Goal: Information Seeking & Learning: Learn about a topic

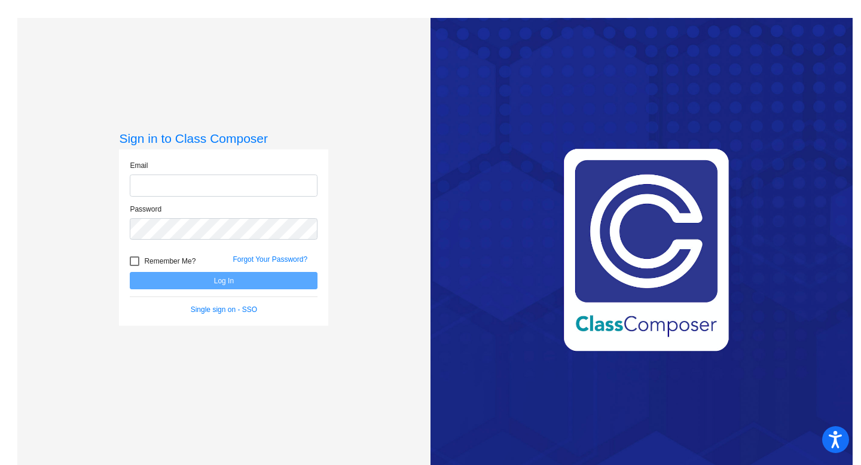
type input "[EMAIL_ADDRESS][DOMAIN_NAME]"
click at [170, 257] on span "Remember Me?" at bounding box center [169, 261] width 51 height 14
click at [135, 266] on input "Remember Me?" at bounding box center [134, 266] width 1 height 1
checkbox input "true"
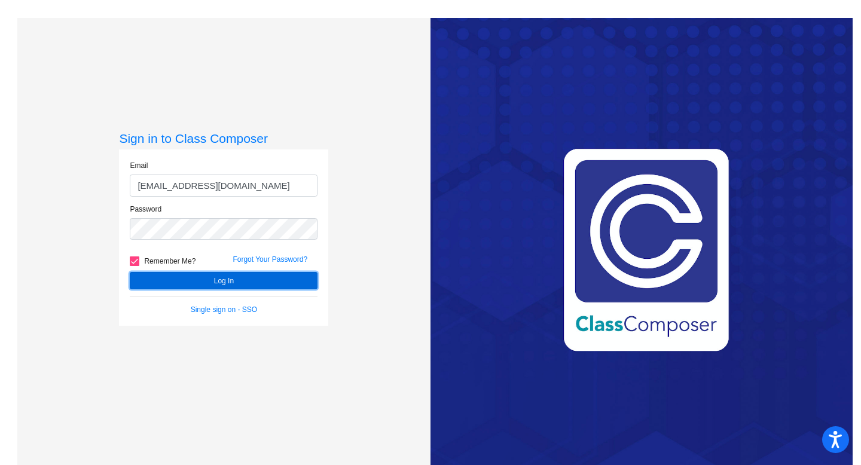
click at [211, 284] on button "Log In" at bounding box center [224, 280] width 188 height 17
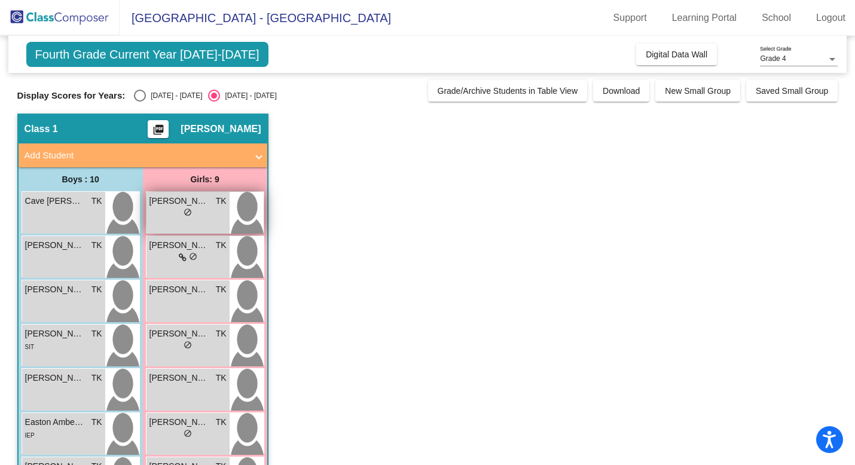
click at [234, 209] on img at bounding box center [247, 213] width 34 height 42
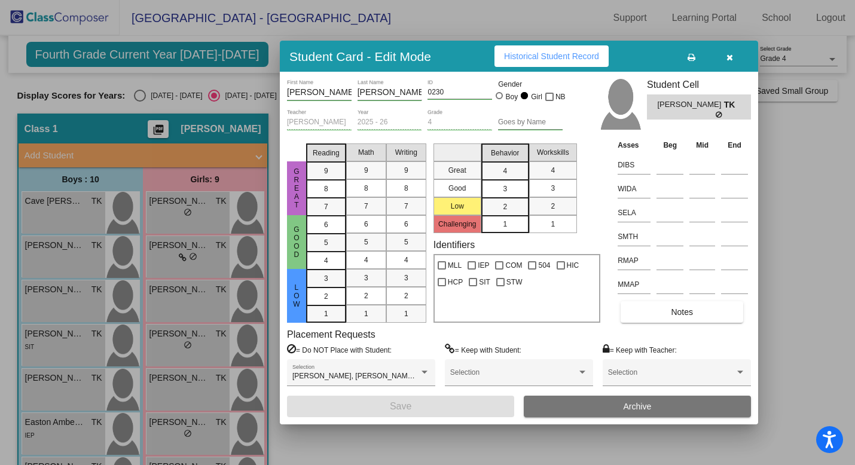
click at [671, 306] on button "Notes" at bounding box center [682, 312] width 123 height 22
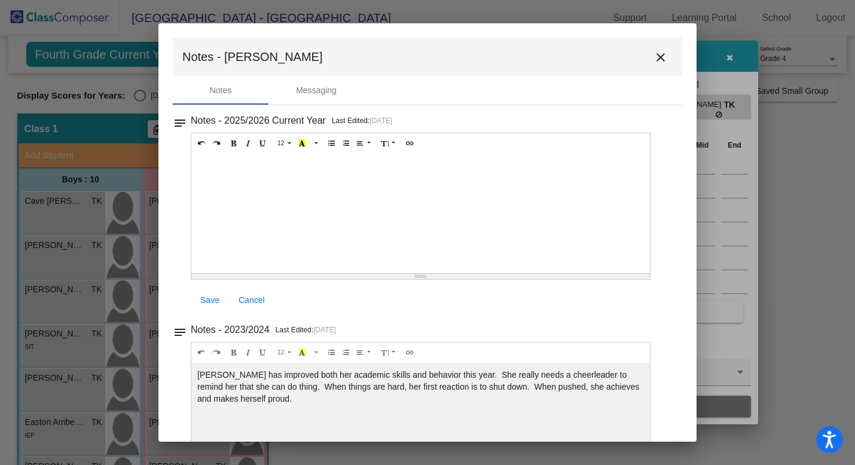
click at [656, 56] on mat-icon "close" at bounding box center [661, 57] width 14 height 14
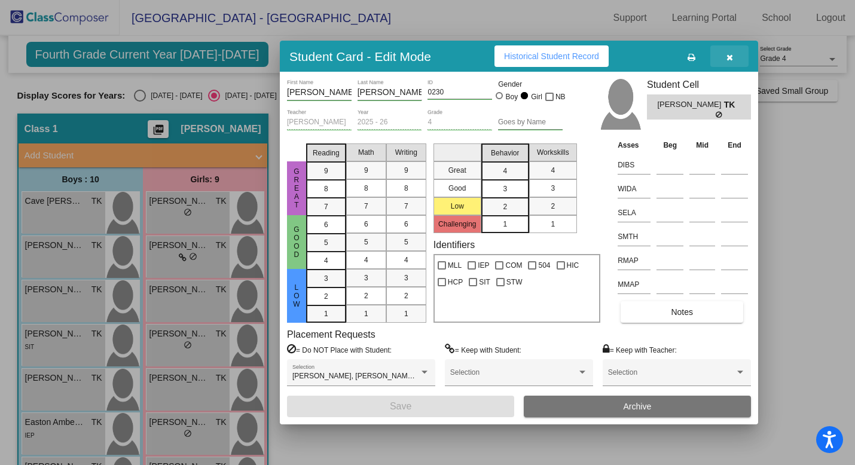
click at [737, 57] on button "button" at bounding box center [730, 56] width 38 height 22
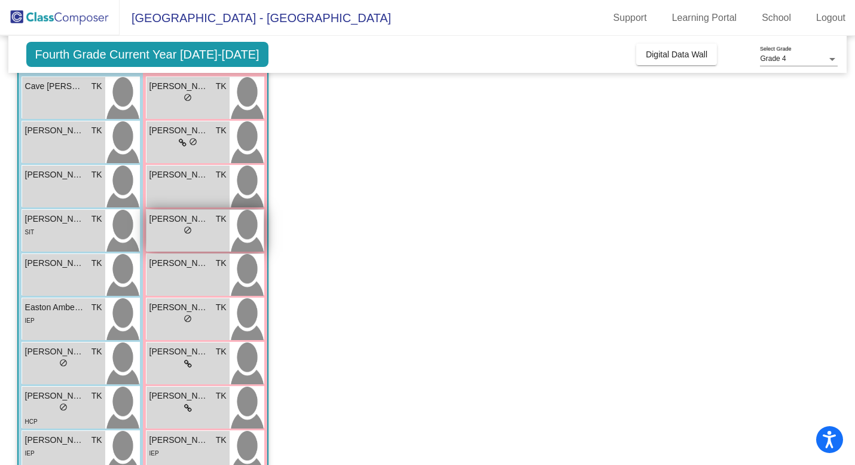
scroll to position [117, 0]
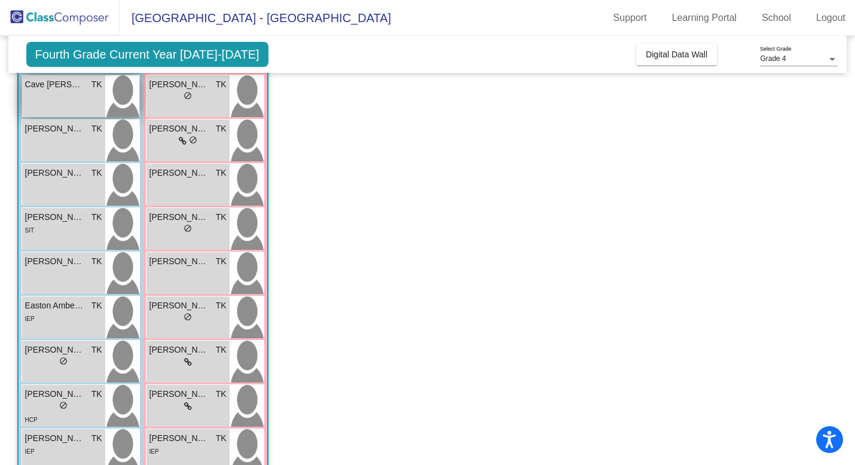
click at [76, 100] on div "Cave [PERSON_NAME] [PERSON_NAME] lock do_not_disturb_alt" at bounding box center [63, 96] width 83 height 42
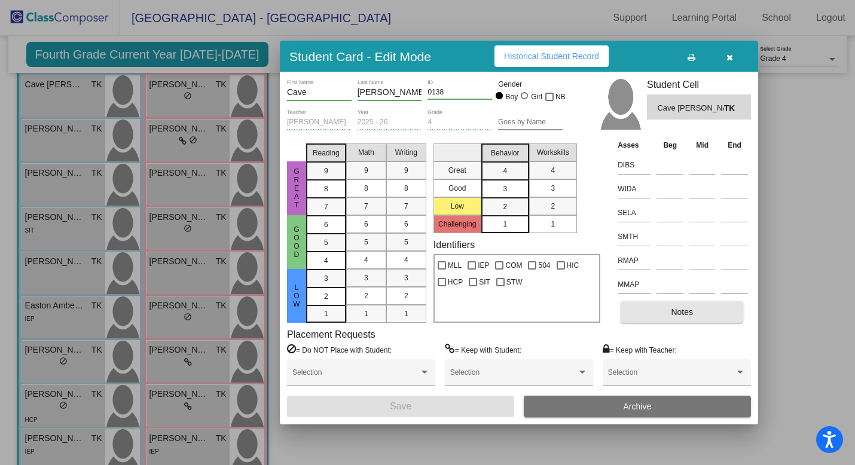
click at [682, 316] on span "Notes" at bounding box center [682, 312] width 22 height 10
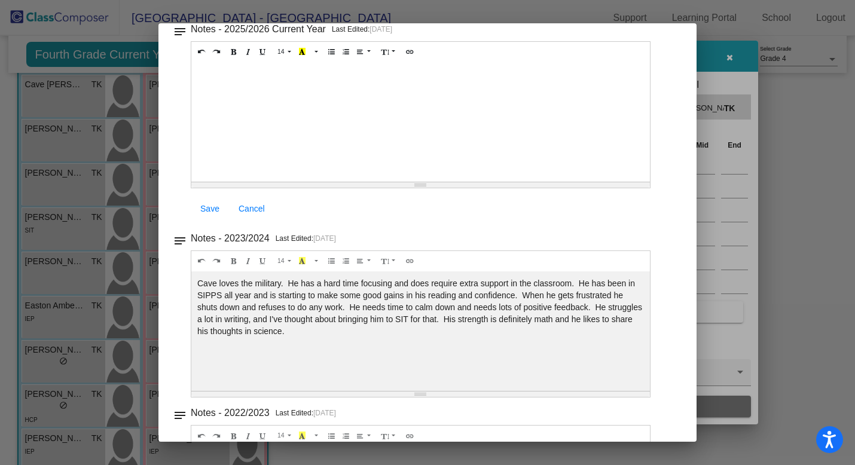
scroll to position [0, 0]
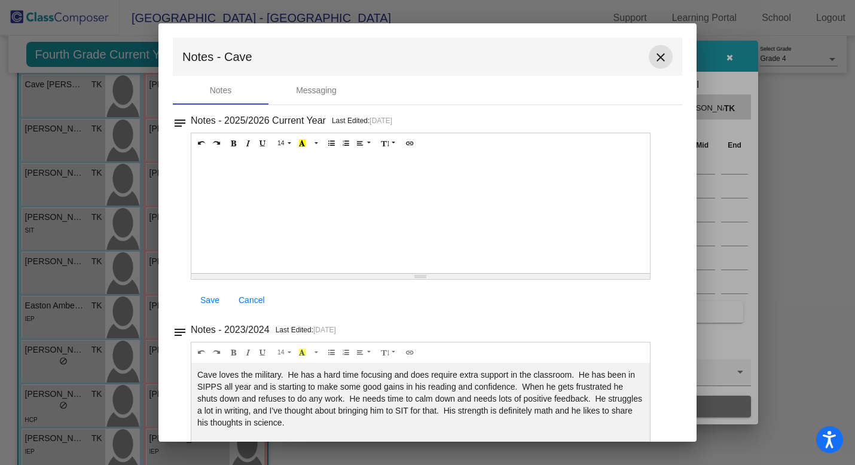
click at [661, 61] on mat-icon "close" at bounding box center [661, 57] width 14 height 14
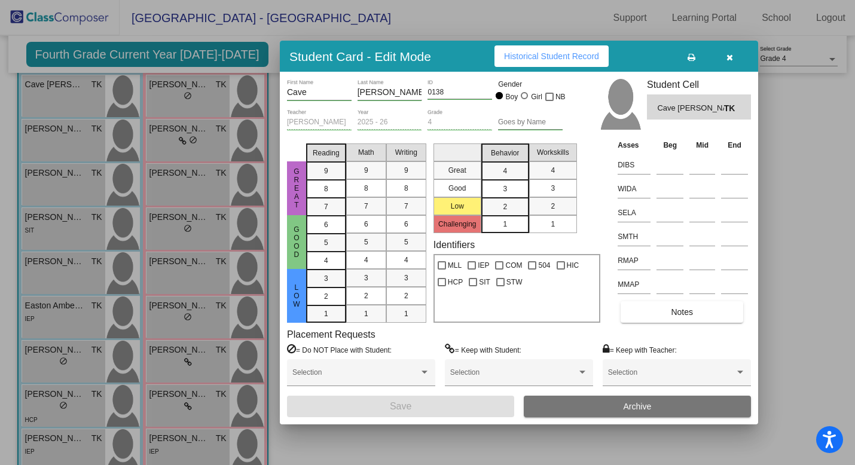
click at [728, 58] on icon "button" at bounding box center [730, 57] width 7 height 8
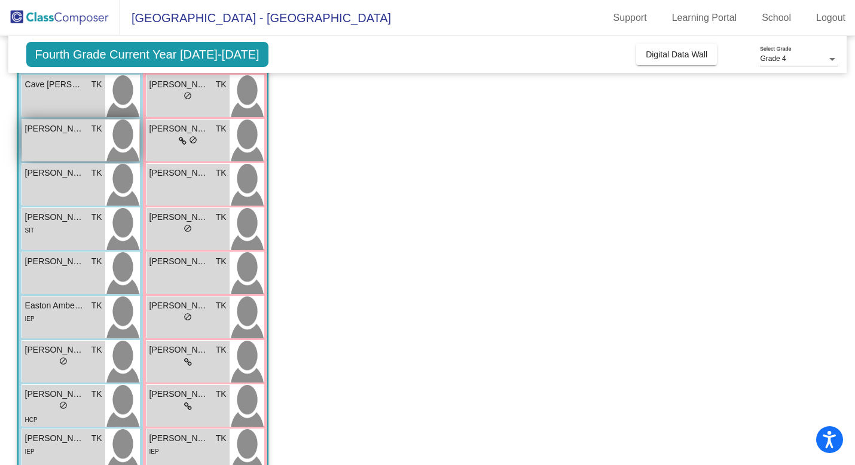
click at [82, 145] on div "[PERSON_NAME] TK lock do_not_disturb_alt" at bounding box center [63, 141] width 83 height 42
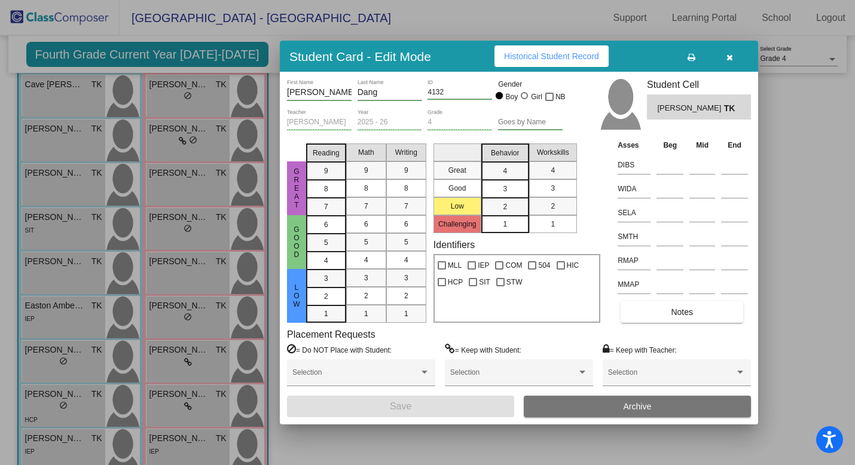
click at [672, 310] on span "Notes" at bounding box center [682, 312] width 22 height 10
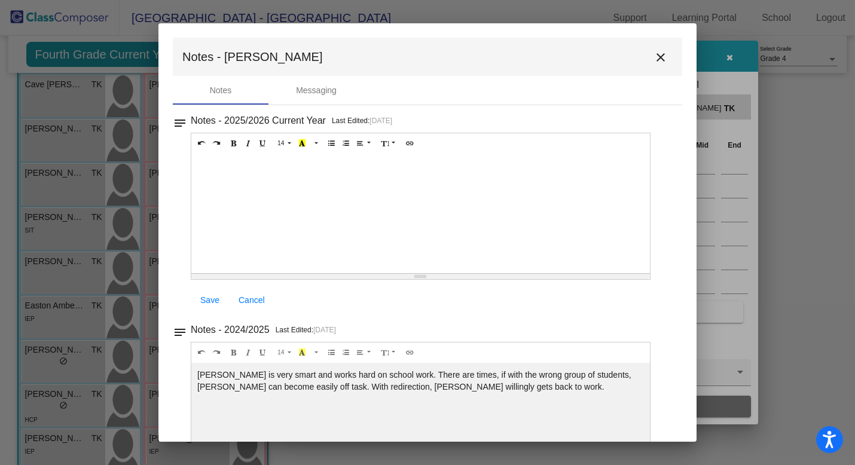
click at [657, 62] on mat-icon "close" at bounding box center [661, 57] width 14 height 14
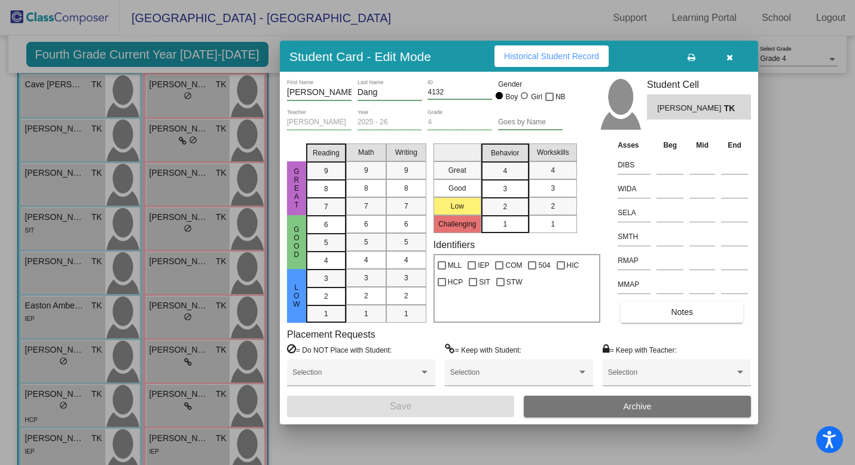
click at [696, 312] on button "Notes" at bounding box center [682, 312] width 123 height 22
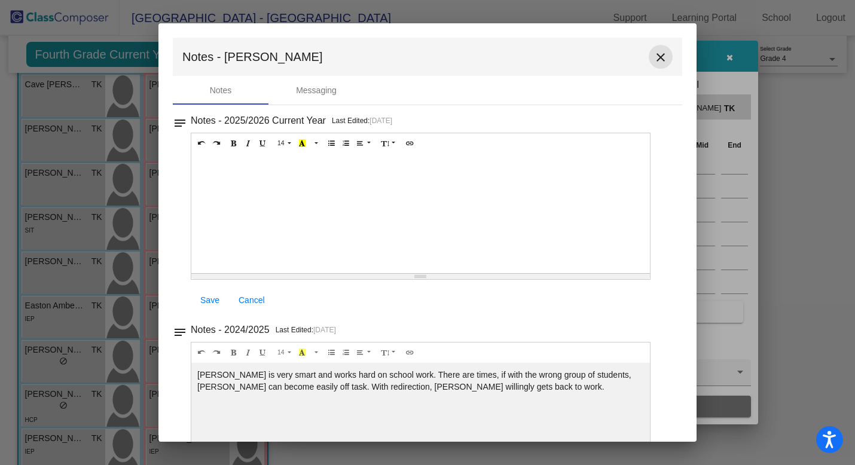
click at [659, 60] on mat-icon "close" at bounding box center [661, 57] width 14 height 14
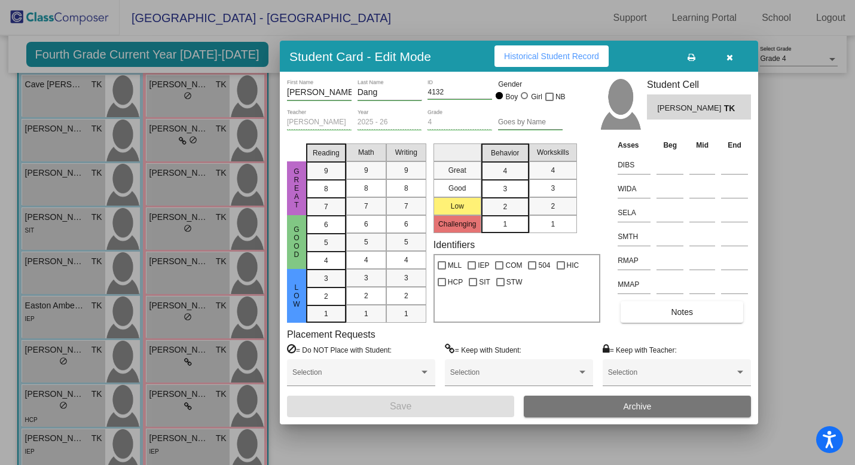
click at [732, 53] on icon "button" at bounding box center [730, 57] width 7 height 8
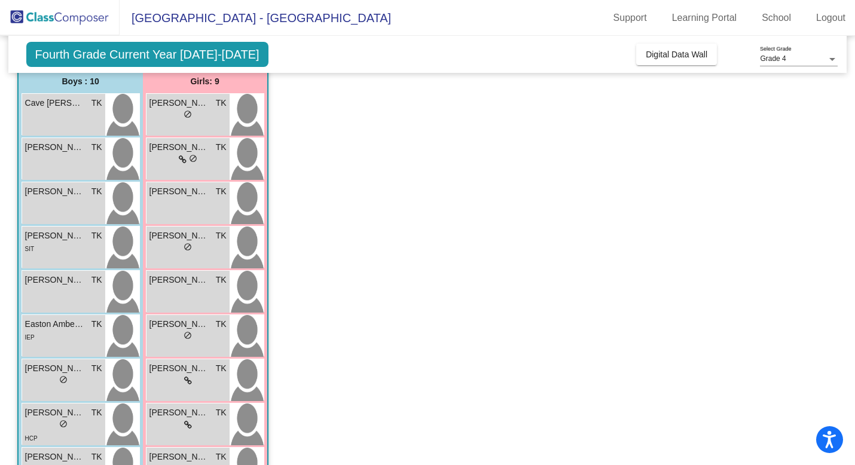
scroll to position [105, 0]
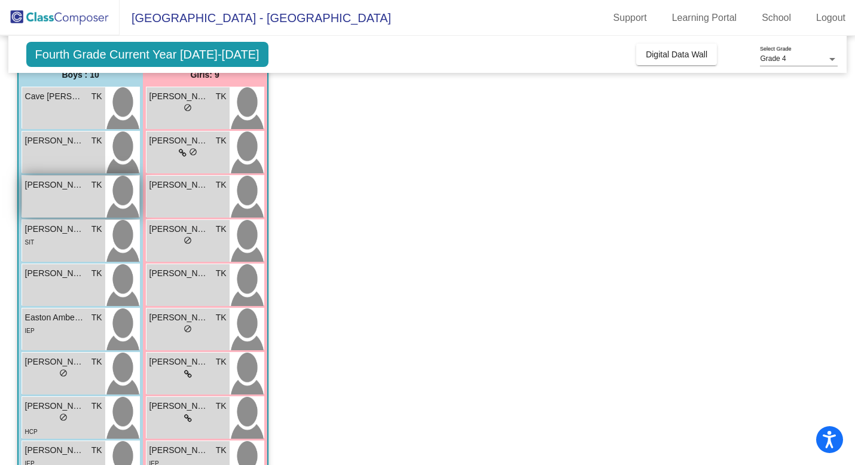
click at [67, 206] on div "[PERSON_NAME] TK lock do_not_disturb_alt" at bounding box center [63, 197] width 83 height 42
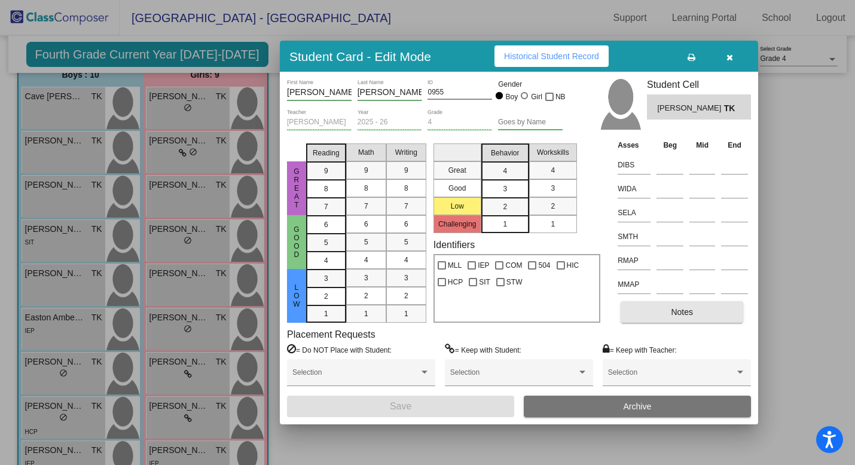
click at [709, 309] on button "Notes" at bounding box center [682, 312] width 123 height 22
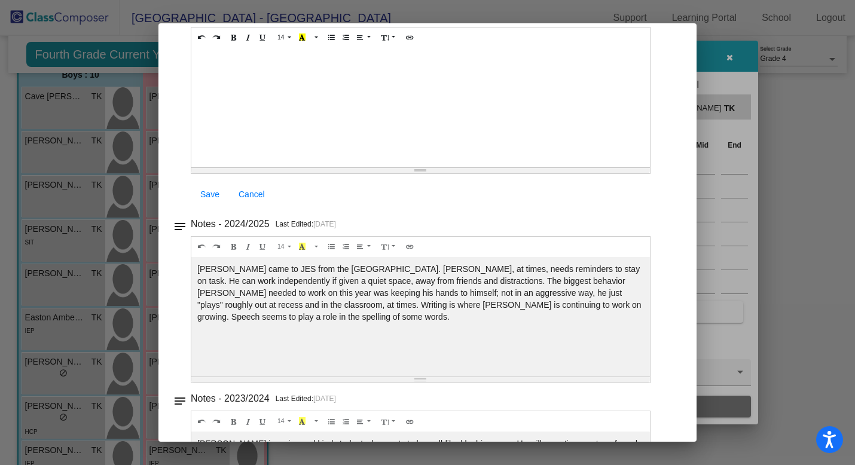
scroll to position [0, 0]
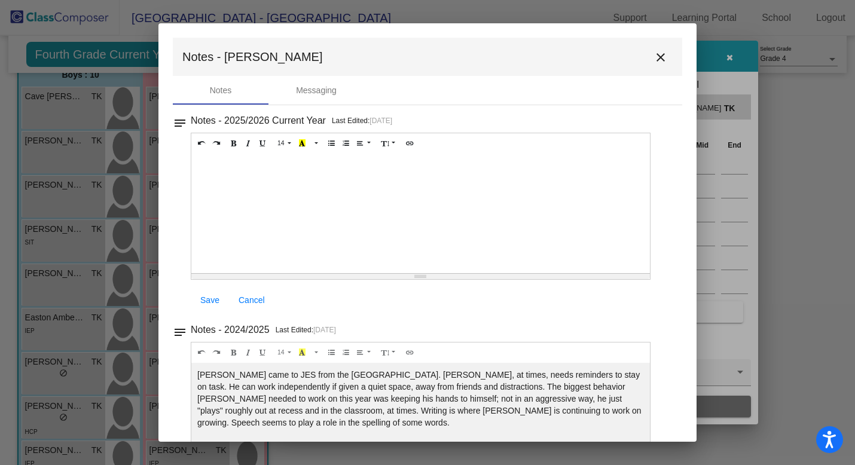
click at [655, 57] on mat-icon "close" at bounding box center [661, 57] width 14 height 14
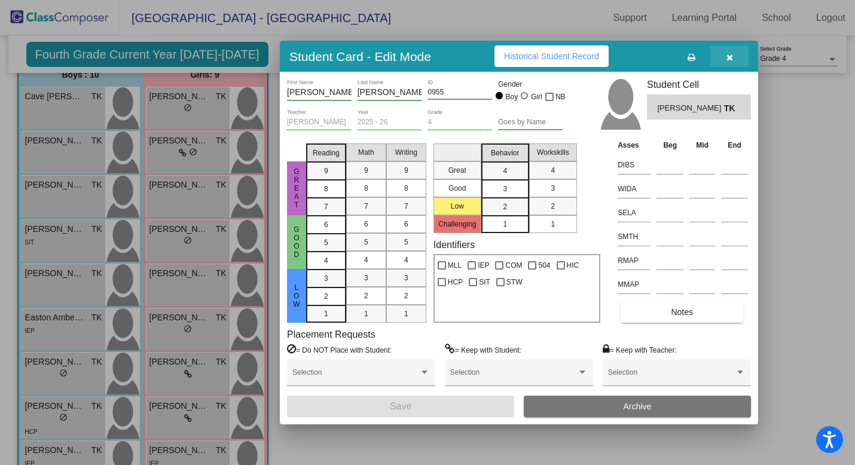
click at [729, 58] on icon "button" at bounding box center [730, 57] width 7 height 8
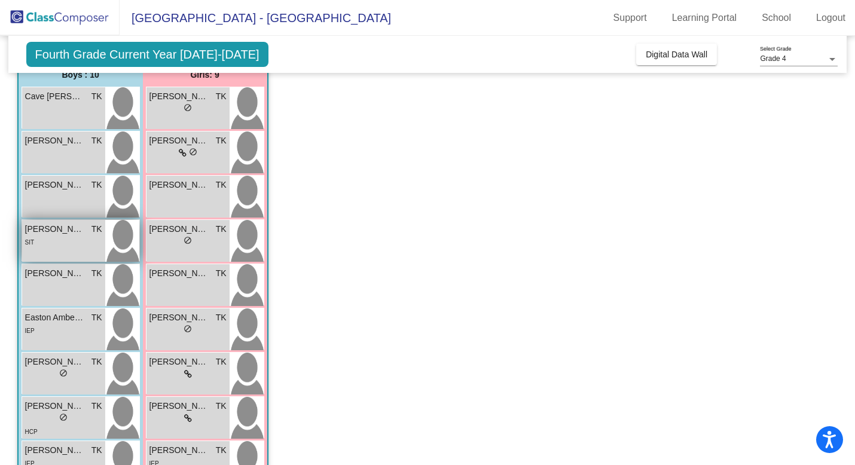
click at [77, 244] on div "SIT" at bounding box center [63, 242] width 77 height 13
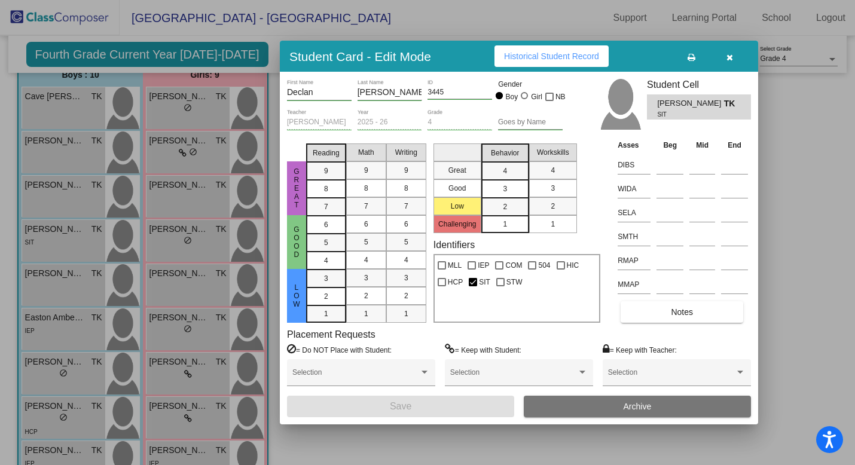
click at [652, 325] on div "Declan First Name [PERSON_NAME] Last Name 3445 ID Gender Boy Girl NB [PERSON_NA…" at bounding box center [519, 248] width 464 height 338
click at [651, 315] on button "Notes" at bounding box center [682, 312] width 123 height 22
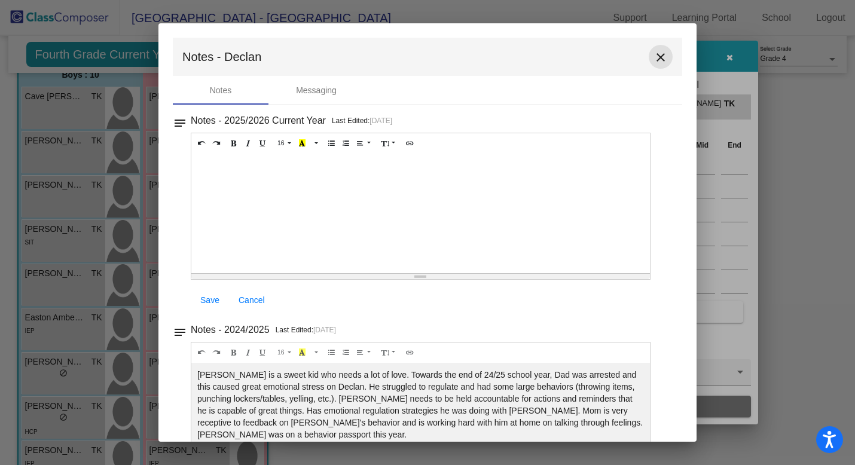
click at [656, 54] on mat-icon "close" at bounding box center [661, 57] width 14 height 14
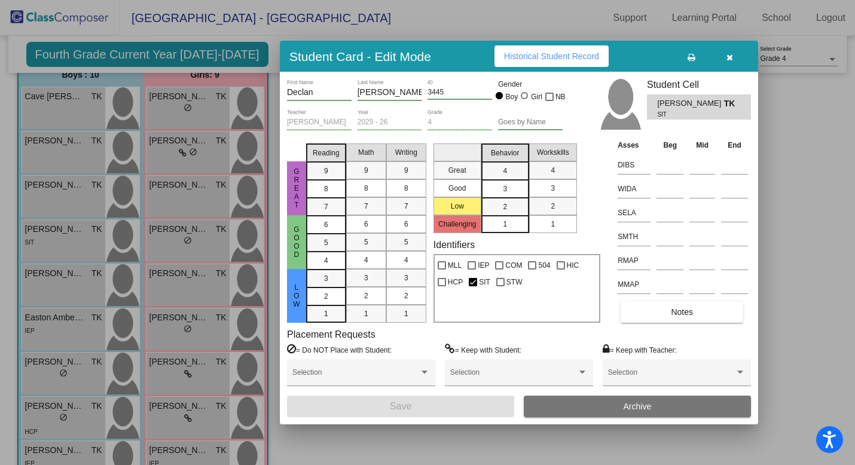
click at [730, 60] on icon "button" at bounding box center [730, 57] width 7 height 8
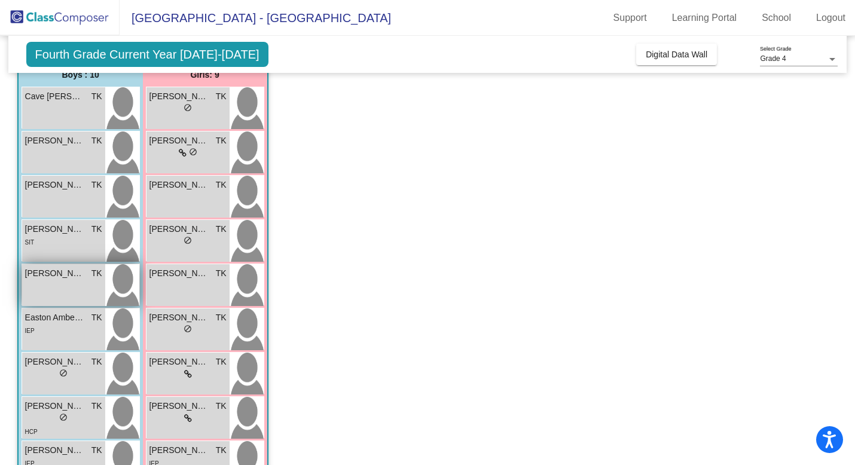
click at [72, 290] on div "[PERSON_NAME] TK lock do_not_disturb_alt" at bounding box center [63, 285] width 83 height 42
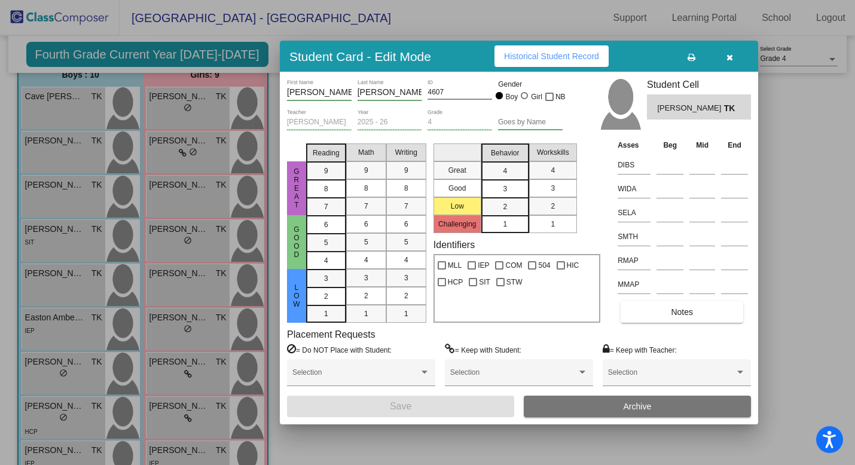
click at [686, 312] on span "Notes" at bounding box center [682, 312] width 22 height 10
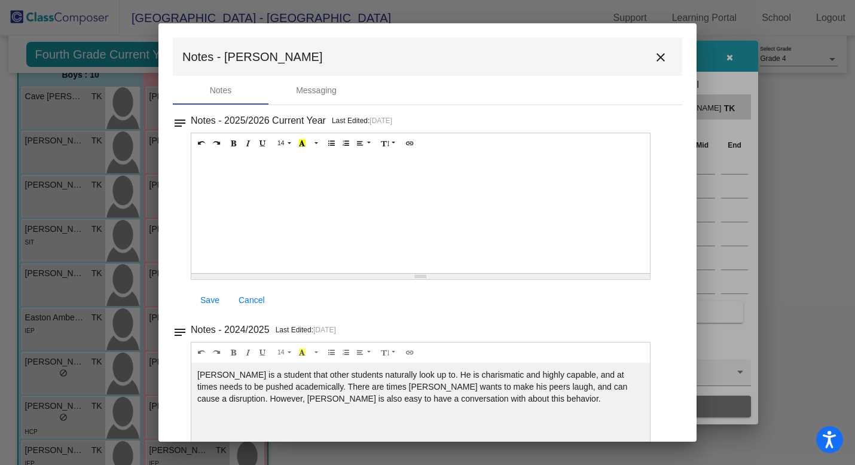
click at [656, 56] on mat-icon "close" at bounding box center [661, 57] width 14 height 14
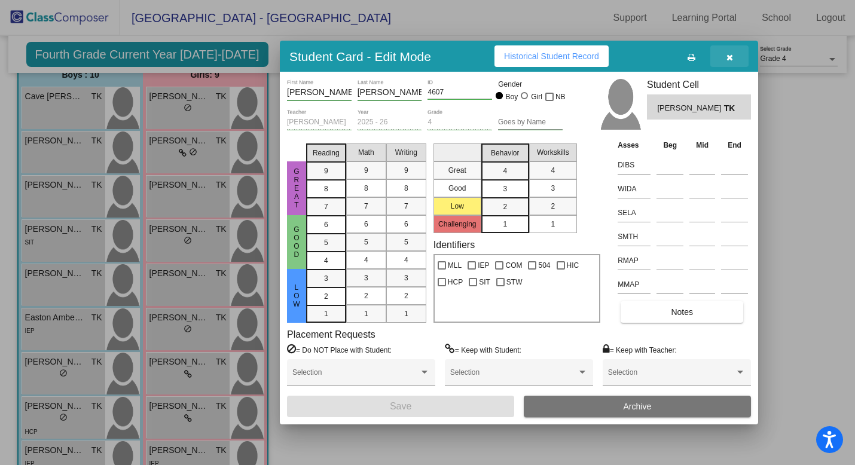
click at [730, 56] on icon "button" at bounding box center [730, 57] width 7 height 8
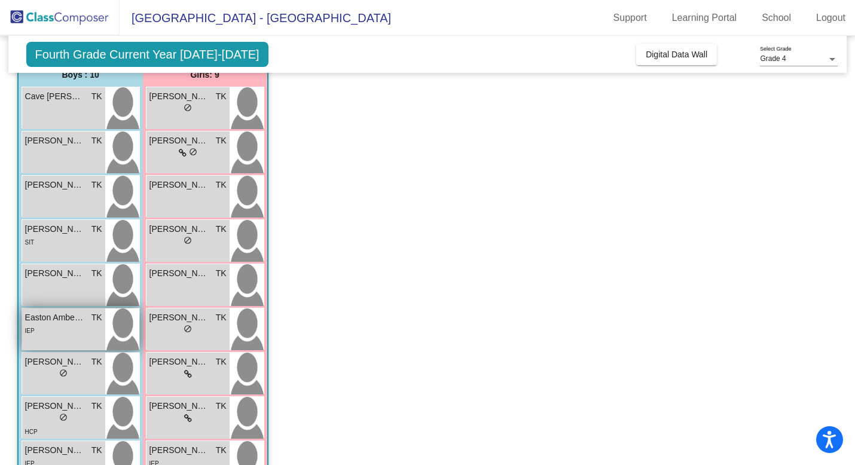
click at [113, 321] on img at bounding box center [122, 330] width 34 height 42
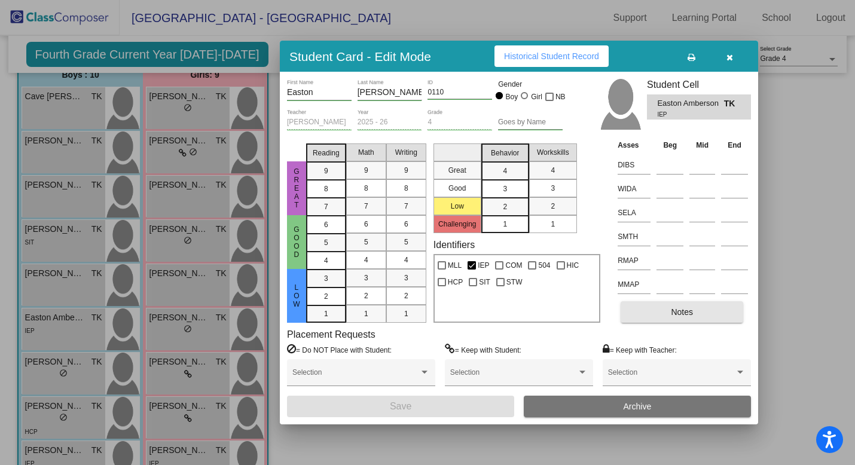
click at [662, 308] on button "Notes" at bounding box center [682, 312] width 123 height 22
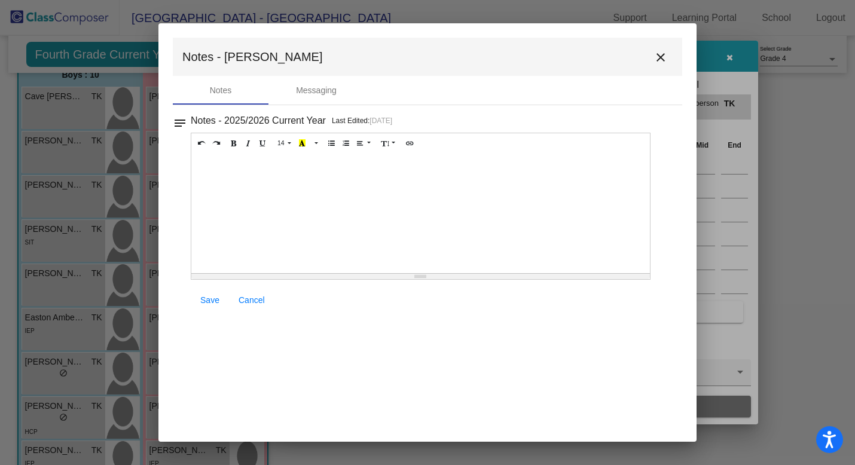
click at [662, 59] on mat-icon "close" at bounding box center [661, 57] width 14 height 14
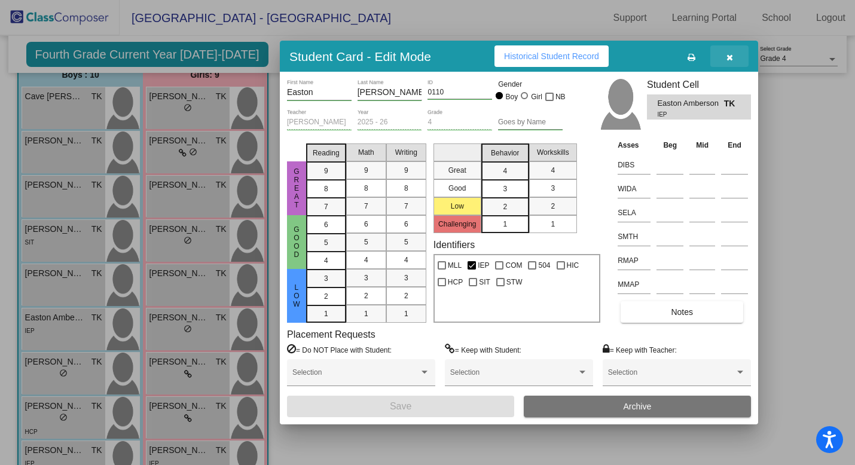
click at [730, 55] on icon "button" at bounding box center [730, 57] width 7 height 8
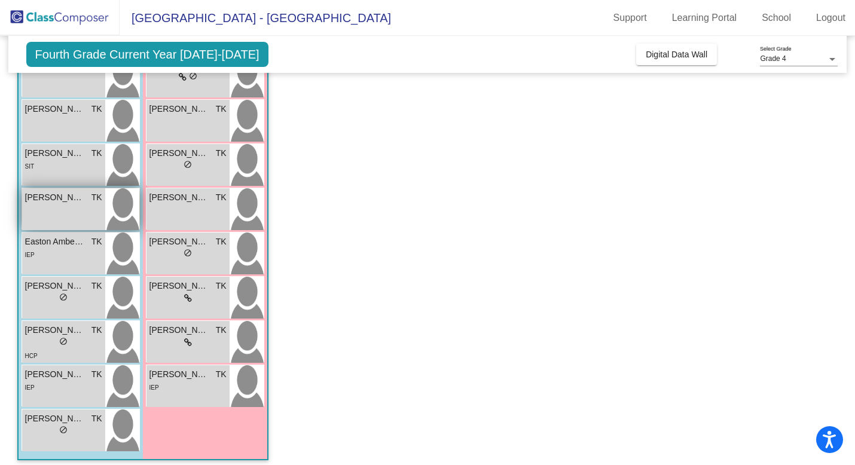
scroll to position [188, 0]
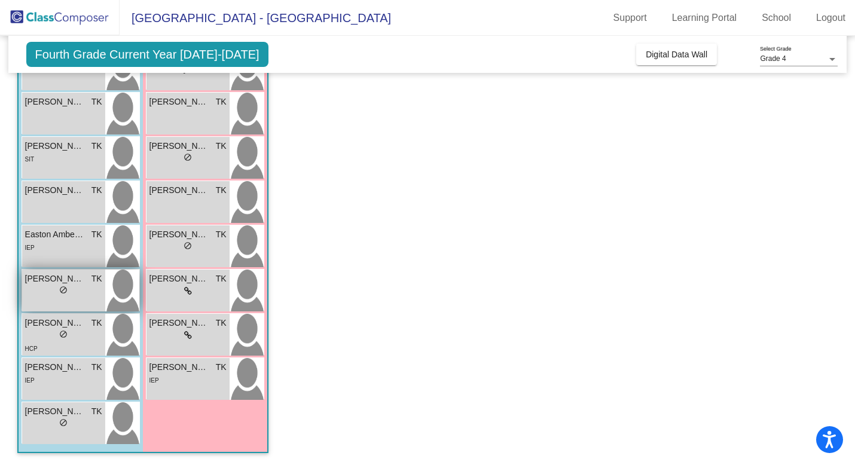
click at [93, 291] on div "lock do_not_disturb_alt" at bounding box center [63, 291] width 77 height 13
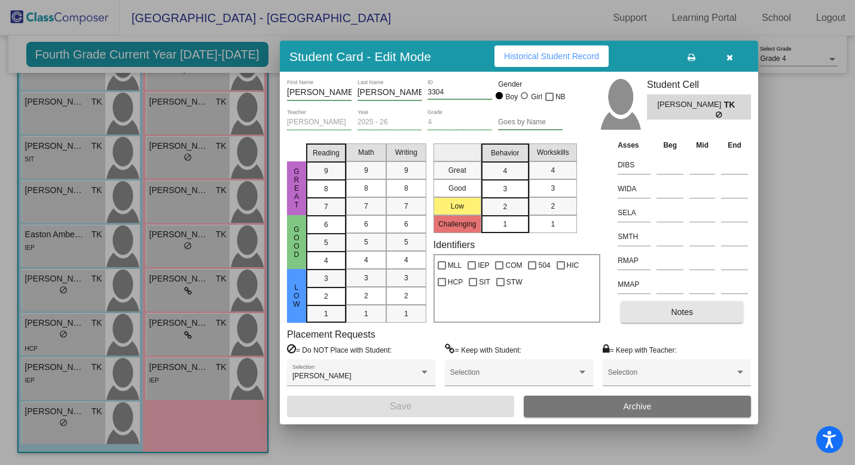
click at [709, 314] on button "Notes" at bounding box center [682, 312] width 123 height 22
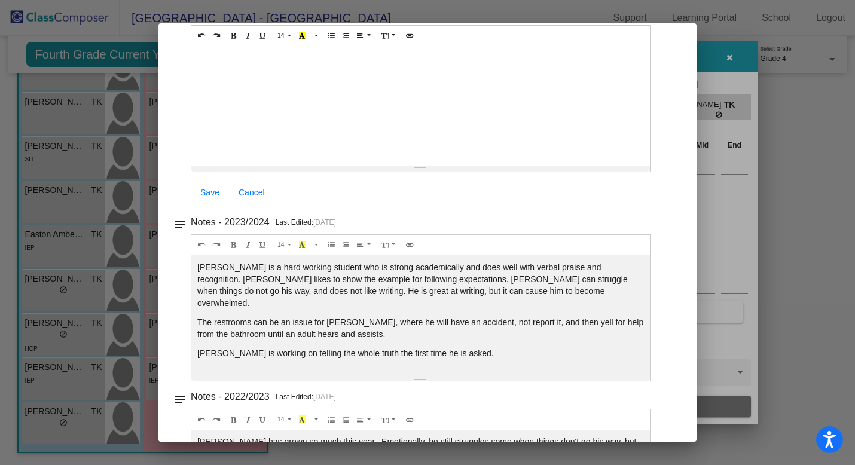
scroll to position [0, 0]
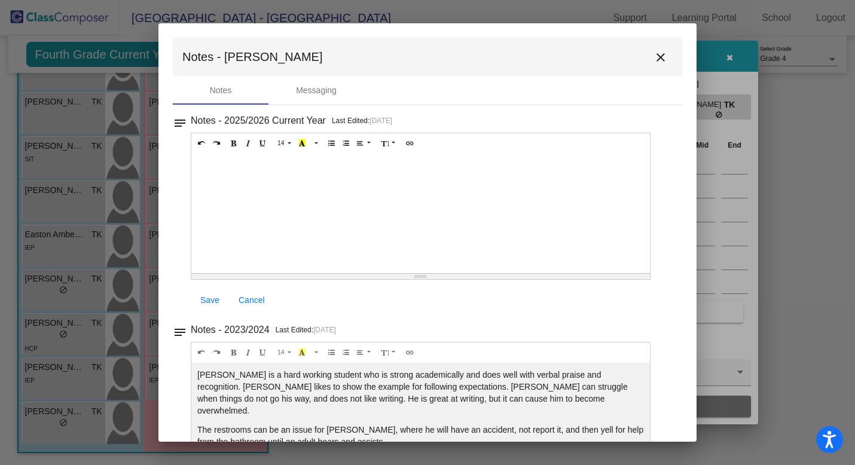
click at [657, 57] on mat-icon "close" at bounding box center [661, 57] width 14 height 14
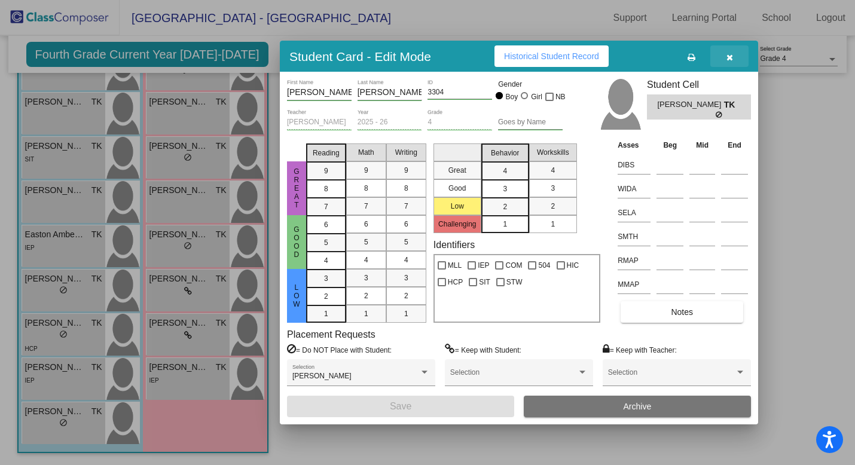
click at [732, 55] on icon "button" at bounding box center [730, 57] width 7 height 8
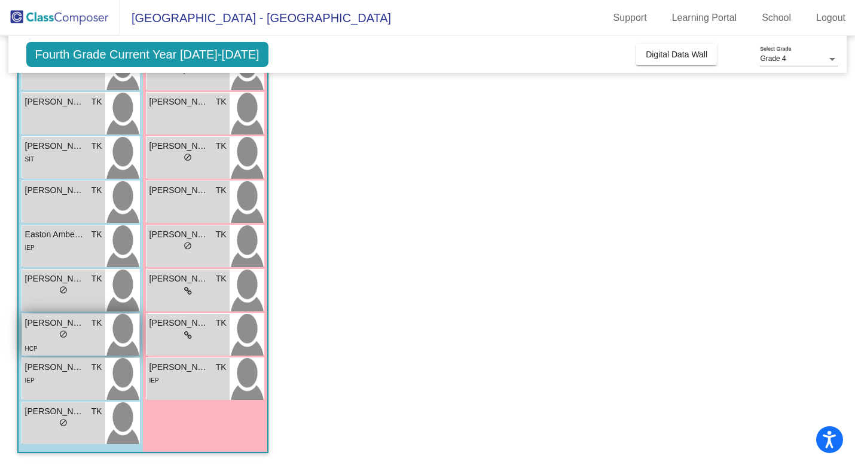
click at [112, 336] on img at bounding box center [122, 335] width 34 height 42
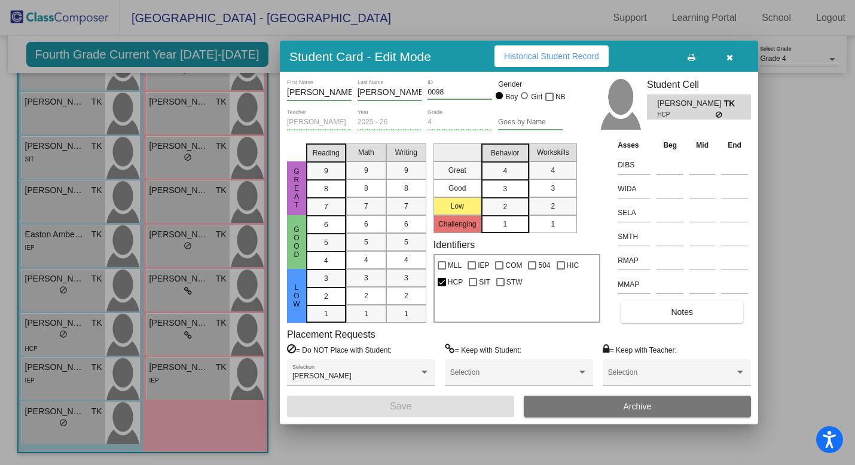
click at [663, 309] on button "Notes" at bounding box center [682, 312] width 123 height 22
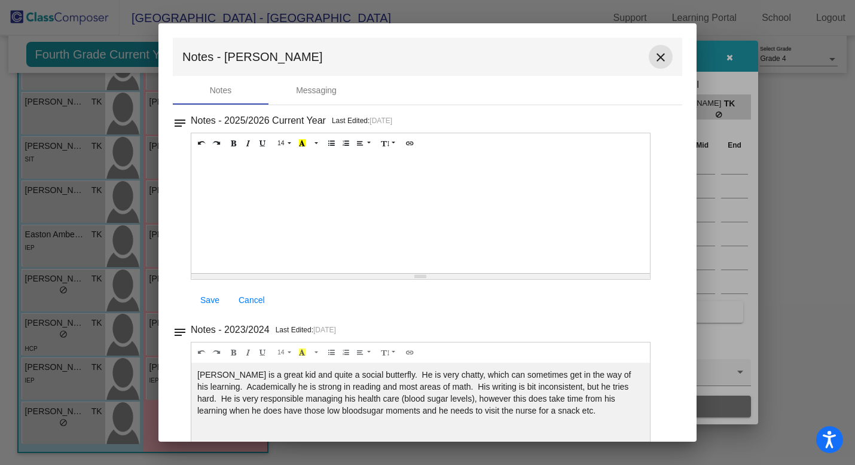
click at [656, 56] on mat-icon "close" at bounding box center [661, 57] width 14 height 14
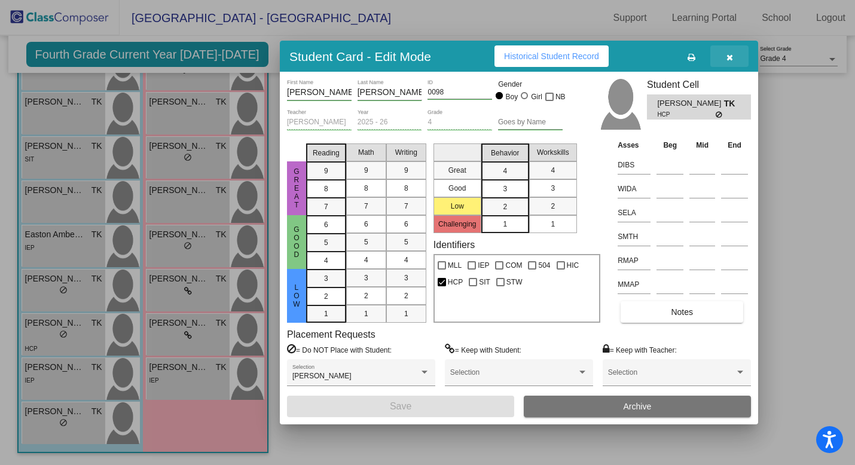
click at [731, 59] on icon "button" at bounding box center [730, 57] width 7 height 8
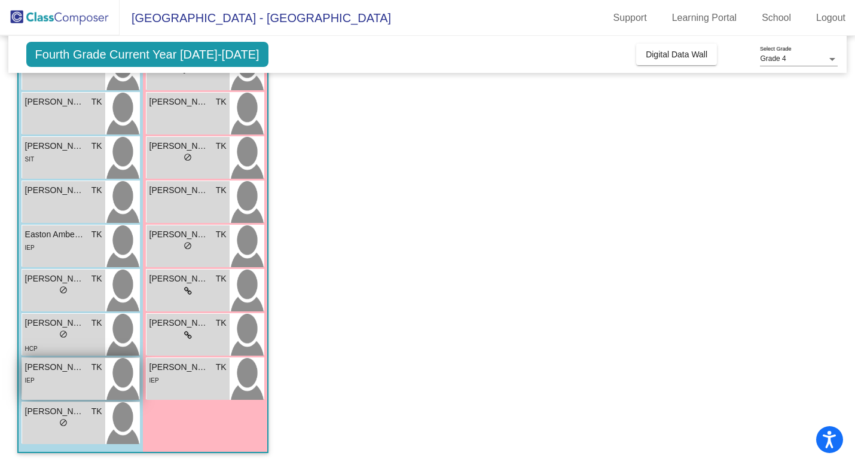
click at [95, 373] on span "TK" at bounding box center [97, 367] width 11 height 13
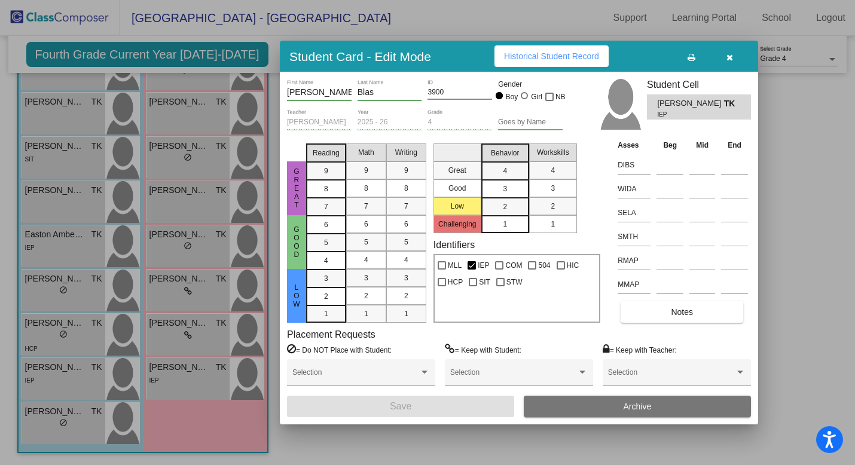
click at [660, 319] on button "Notes" at bounding box center [682, 312] width 123 height 22
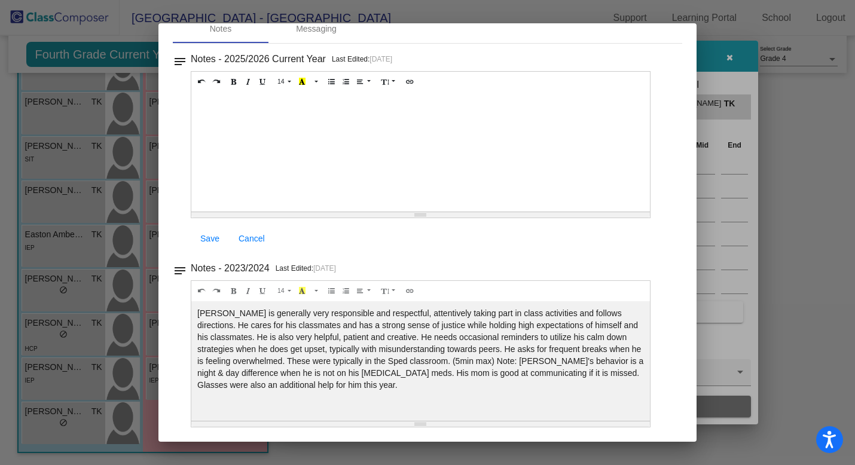
click at [715, 55] on div at bounding box center [427, 232] width 855 height 465
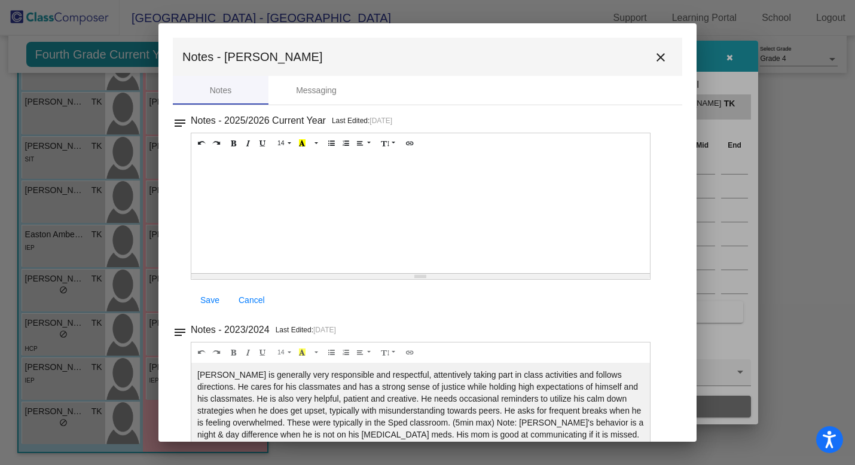
click at [655, 52] on mat-icon "close" at bounding box center [661, 57] width 14 height 14
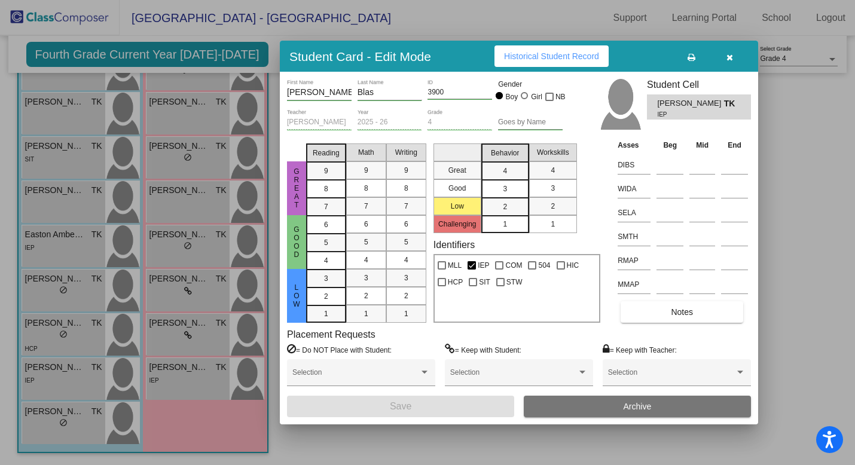
click at [725, 54] on button "button" at bounding box center [730, 56] width 38 height 22
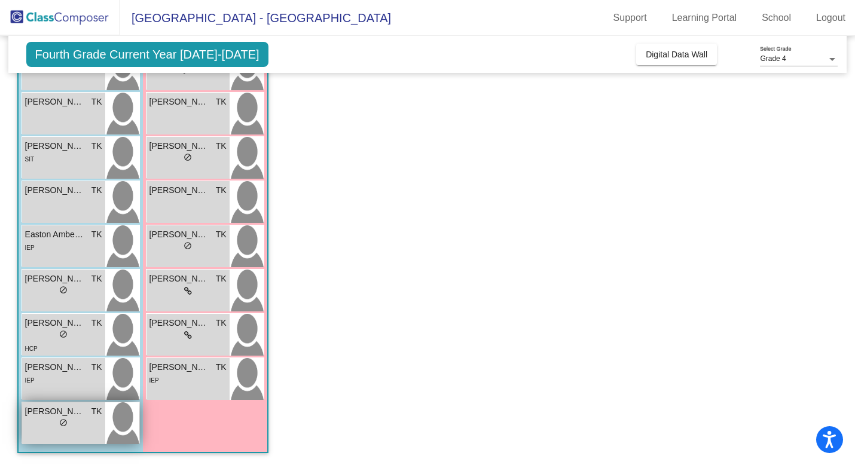
click at [85, 424] on div "lock do_not_disturb_alt" at bounding box center [63, 424] width 77 height 13
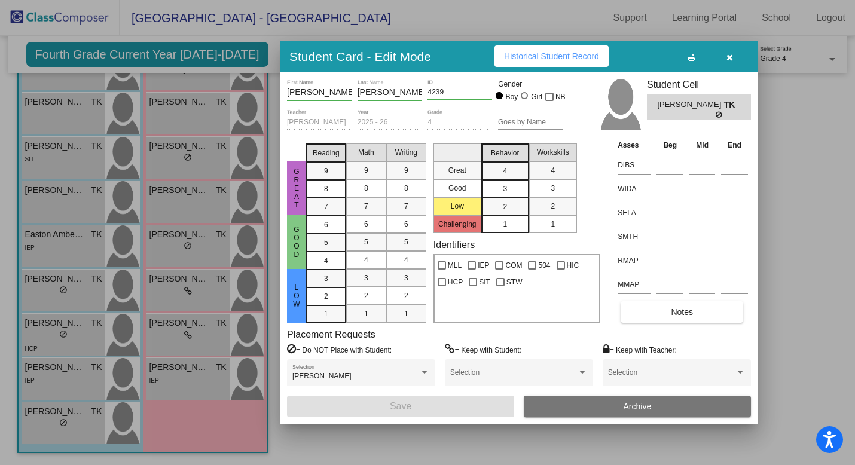
click at [695, 324] on div "[PERSON_NAME] First Name [PERSON_NAME] Last Name 4239 ID Gender Boy Girl NB [PE…" at bounding box center [519, 248] width 464 height 338
click at [693, 313] on span "Notes" at bounding box center [682, 312] width 22 height 10
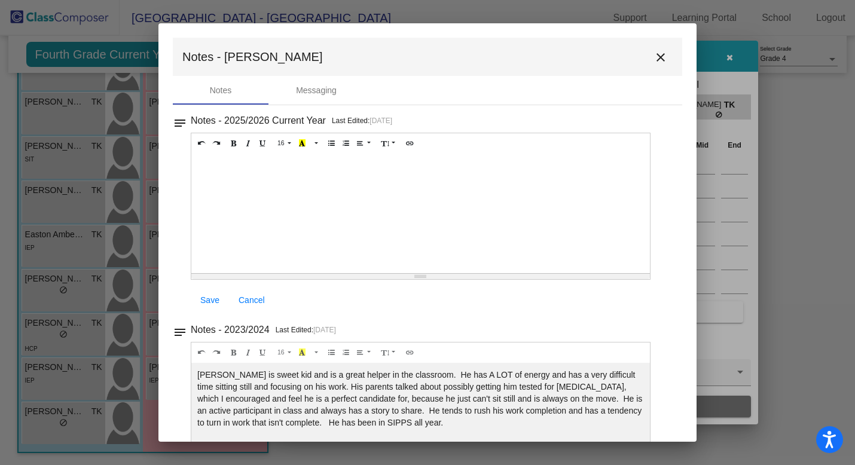
click at [654, 58] on mat-icon "close" at bounding box center [661, 57] width 14 height 14
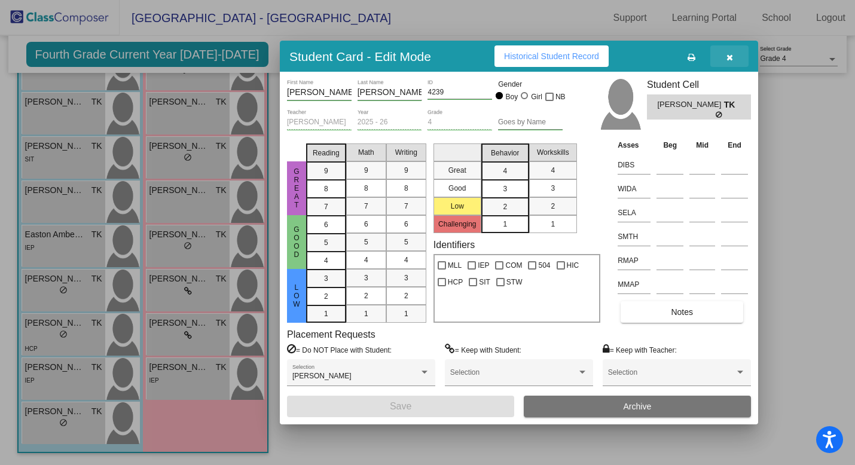
click at [730, 54] on icon "button" at bounding box center [730, 57] width 7 height 8
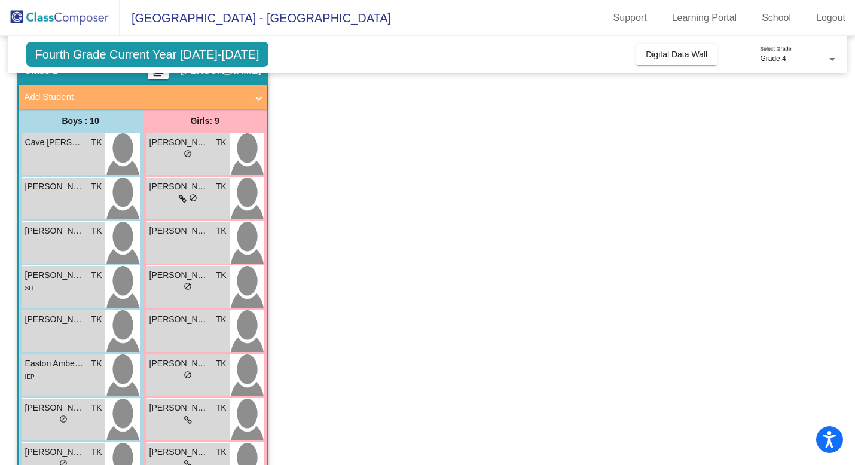
scroll to position [47, 0]
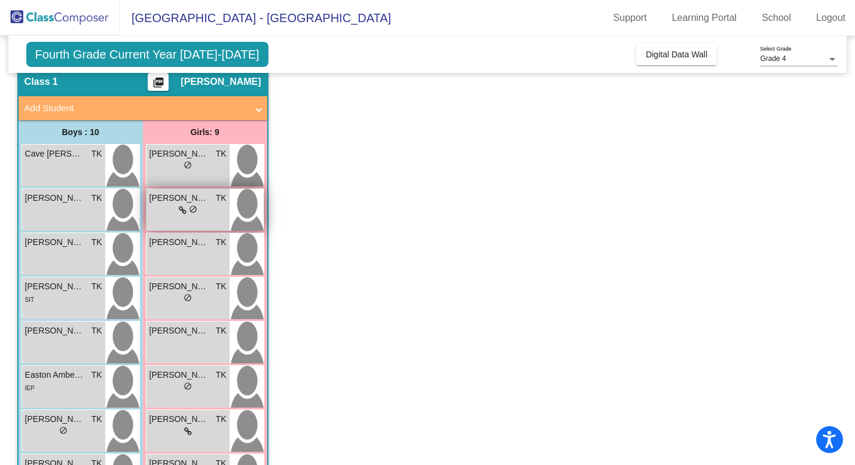
click at [233, 208] on img at bounding box center [247, 210] width 34 height 42
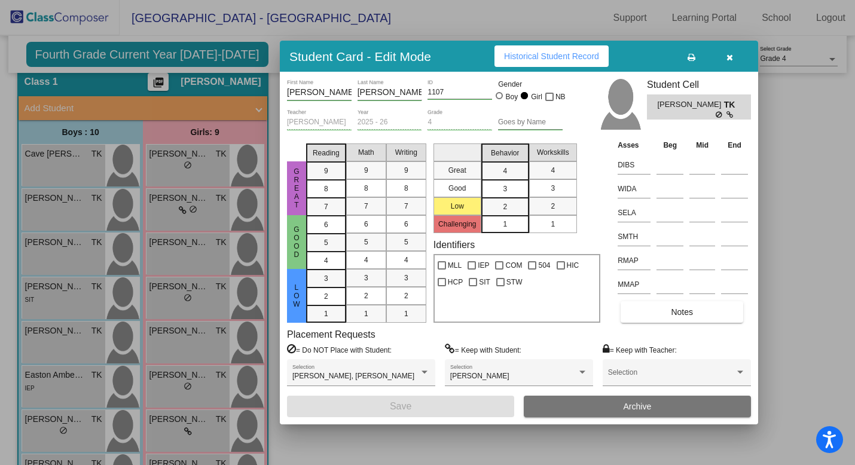
click at [686, 316] on span "Notes" at bounding box center [682, 312] width 22 height 10
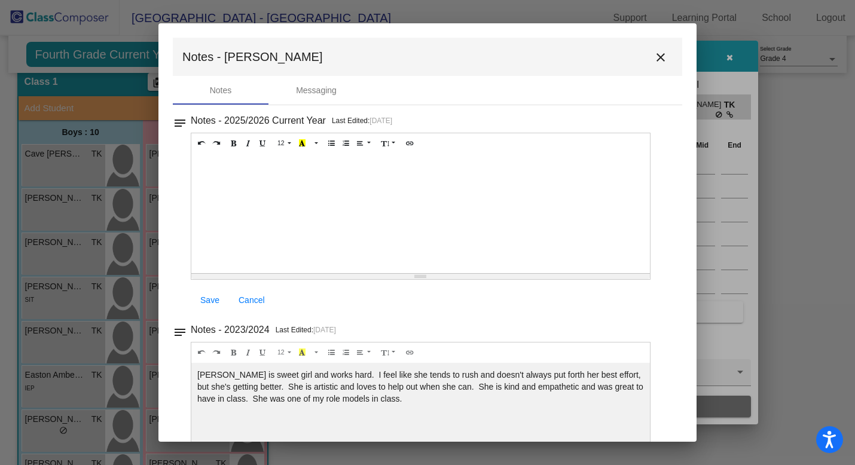
click at [654, 57] on mat-icon "close" at bounding box center [661, 57] width 14 height 14
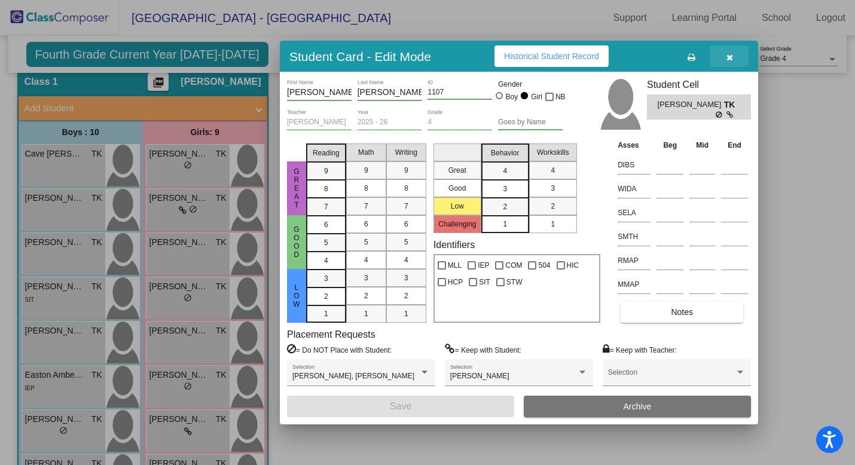
click at [733, 51] on button "button" at bounding box center [730, 56] width 38 height 22
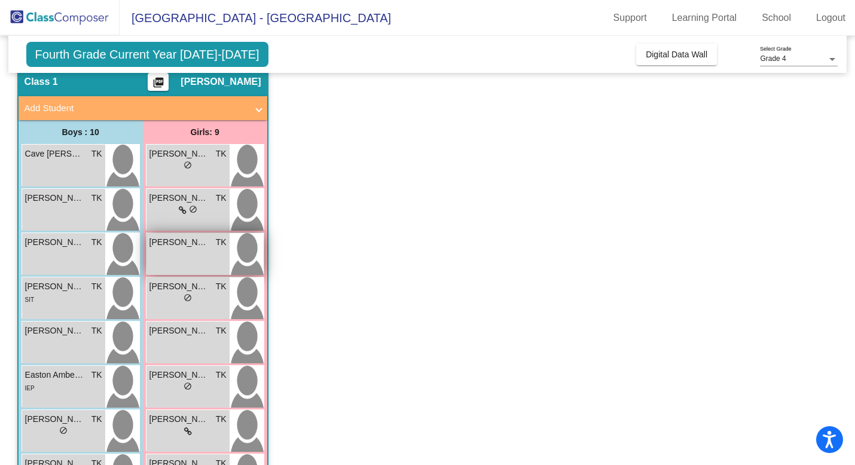
click at [243, 248] on img at bounding box center [247, 254] width 34 height 42
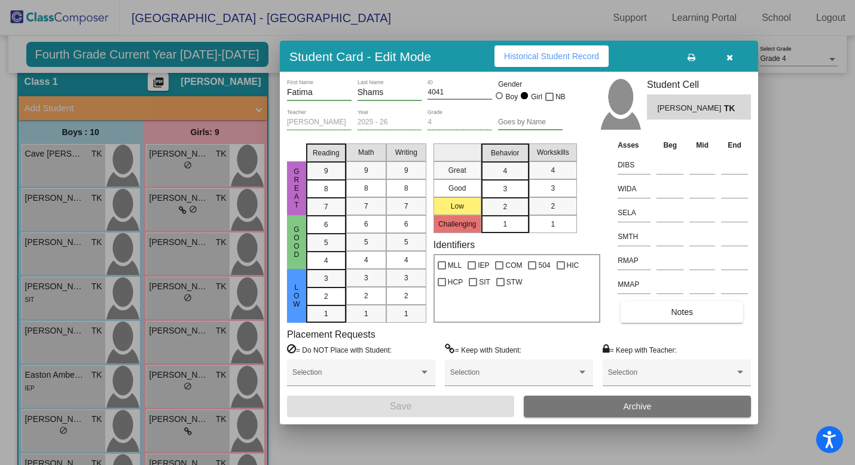
click at [684, 317] on button "Notes" at bounding box center [682, 312] width 123 height 22
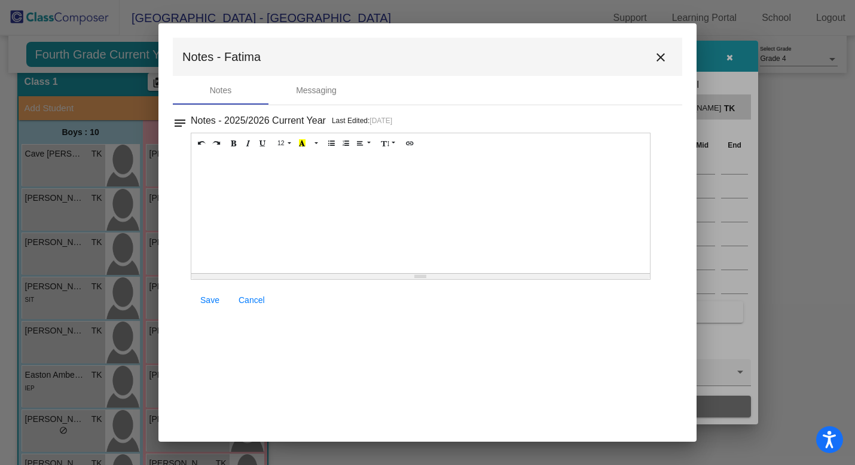
click at [661, 54] on mat-icon "close" at bounding box center [661, 57] width 14 height 14
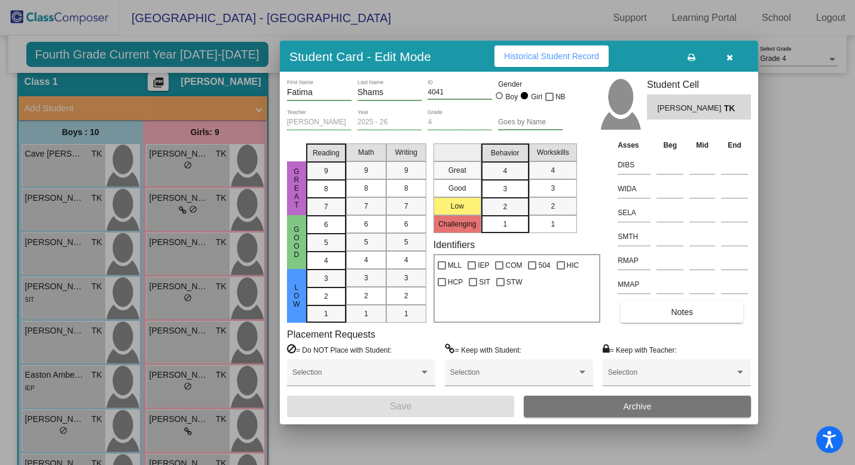
click at [727, 57] on icon "button" at bounding box center [730, 57] width 7 height 8
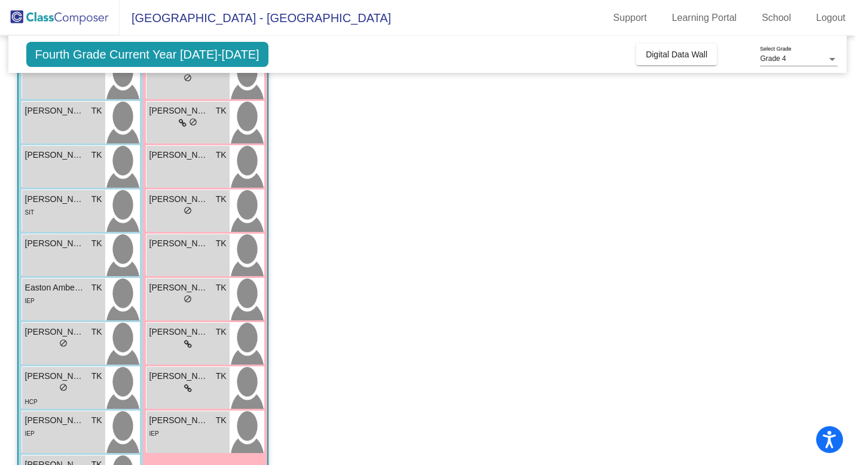
scroll to position [138, 0]
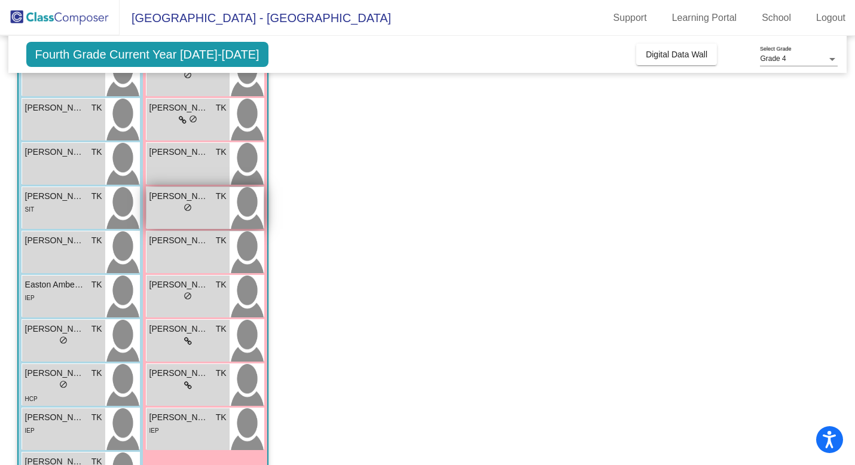
click at [223, 206] on div "lock do_not_disturb_alt" at bounding box center [188, 209] width 77 height 13
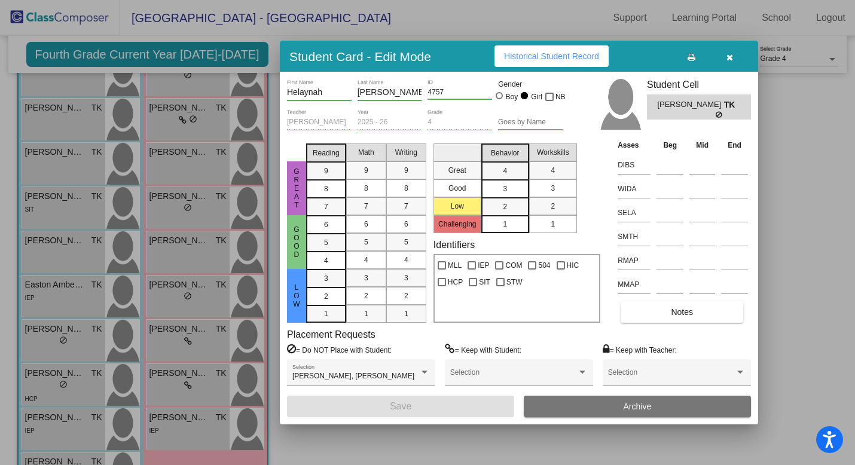
click at [665, 317] on button "Notes" at bounding box center [682, 312] width 123 height 22
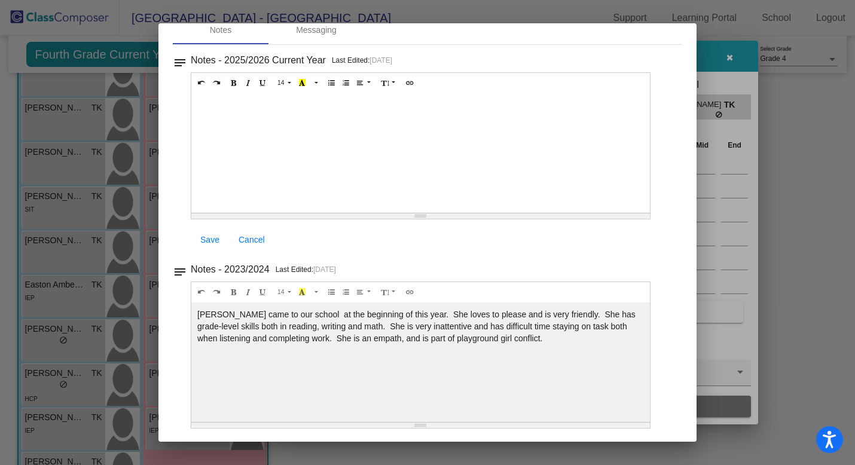
scroll to position [0, 0]
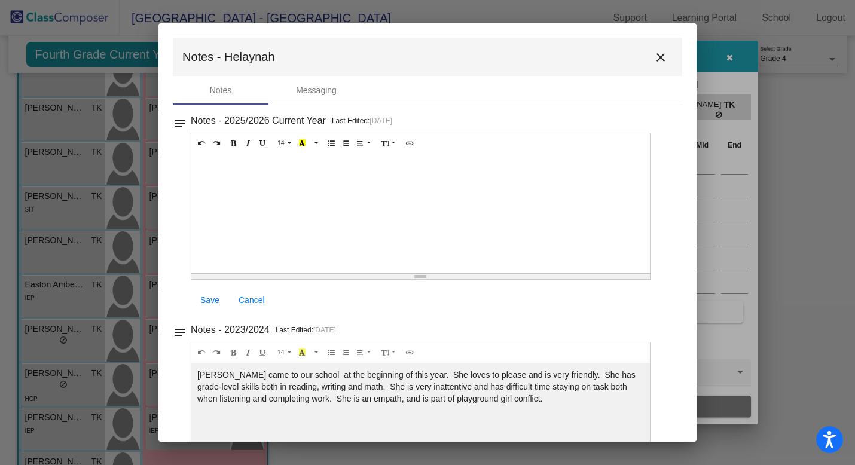
click at [655, 57] on mat-icon "close" at bounding box center [661, 57] width 14 height 14
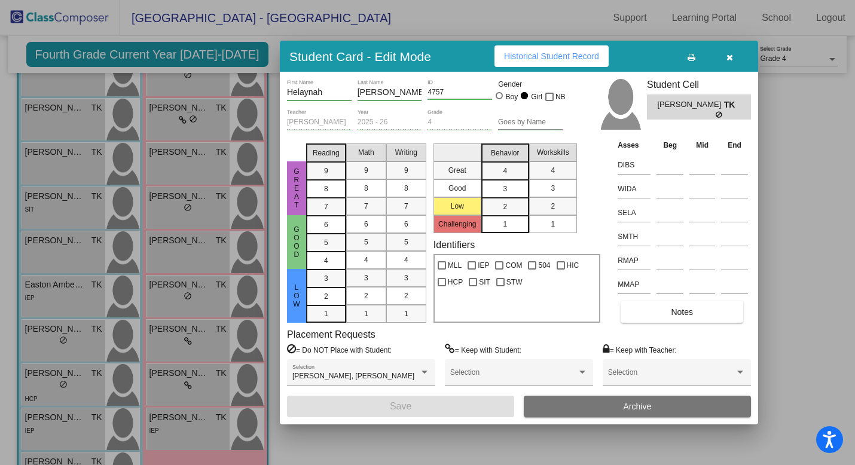
click at [734, 57] on button "button" at bounding box center [730, 56] width 38 height 22
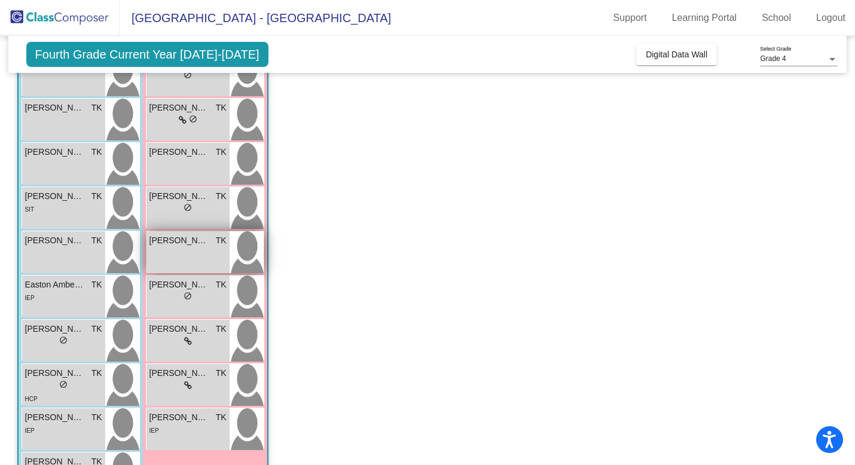
click at [227, 251] on div "[PERSON_NAME] TK lock do_not_disturb_alt" at bounding box center [188, 252] width 83 height 42
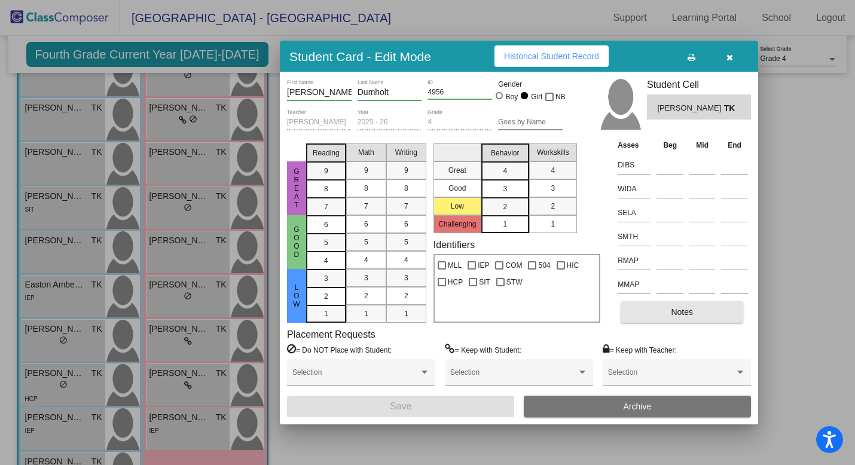
click at [683, 317] on button "Notes" at bounding box center [682, 312] width 123 height 22
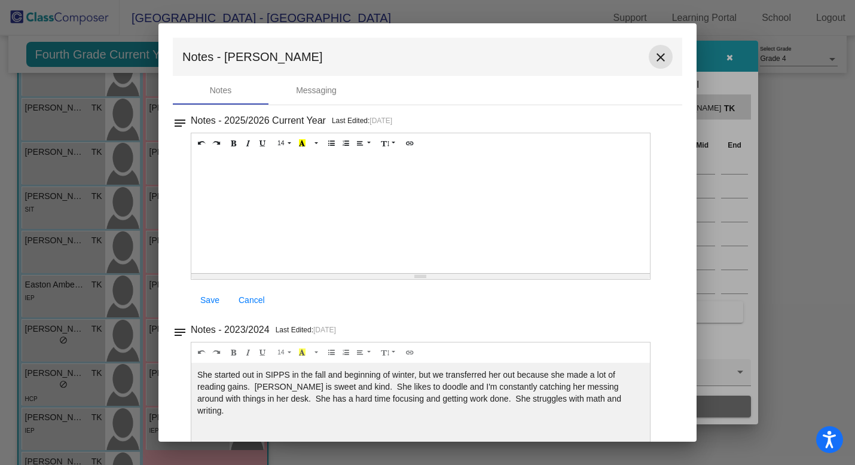
click at [656, 51] on mat-icon "close" at bounding box center [661, 57] width 14 height 14
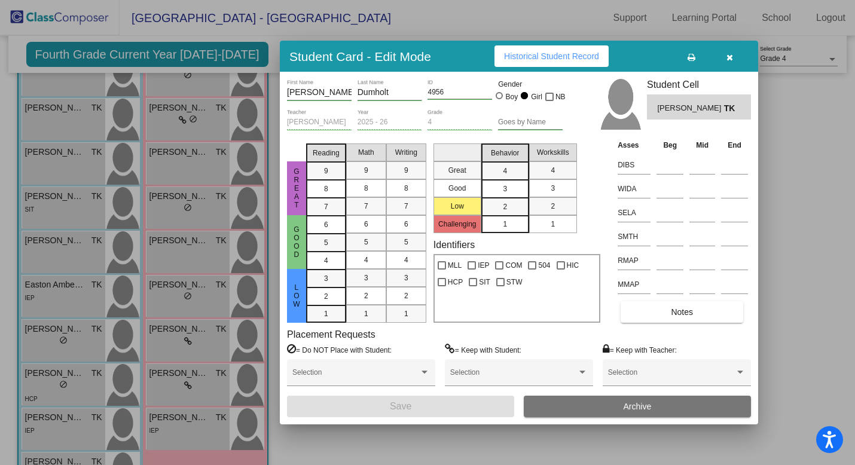
click at [727, 62] on button "button" at bounding box center [730, 56] width 38 height 22
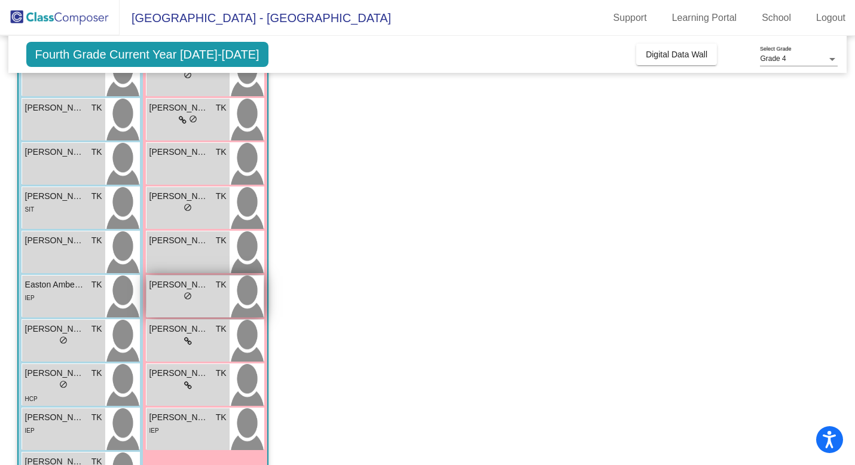
click at [224, 306] on div "[PERSON_NAME] TK lock do_not_disturb_alt" at bounding box center [188, 297] width 83 height 42
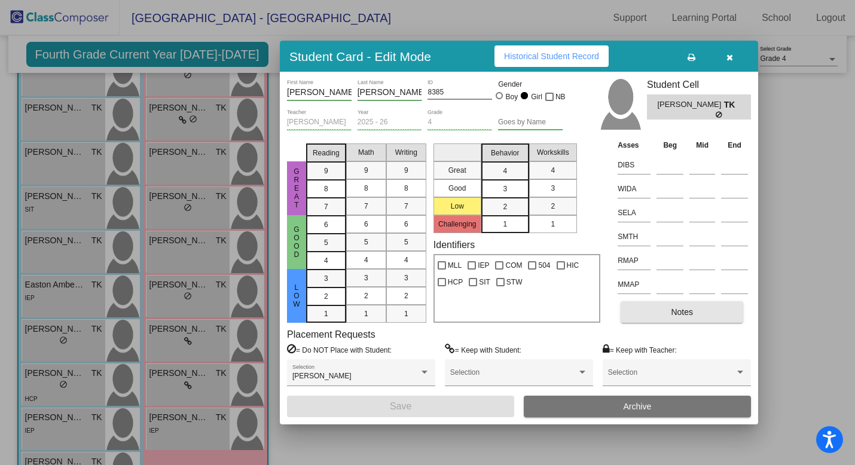
click at [690, 313] on span "Notes" at bounding box center [682, 312] width 22 height 10
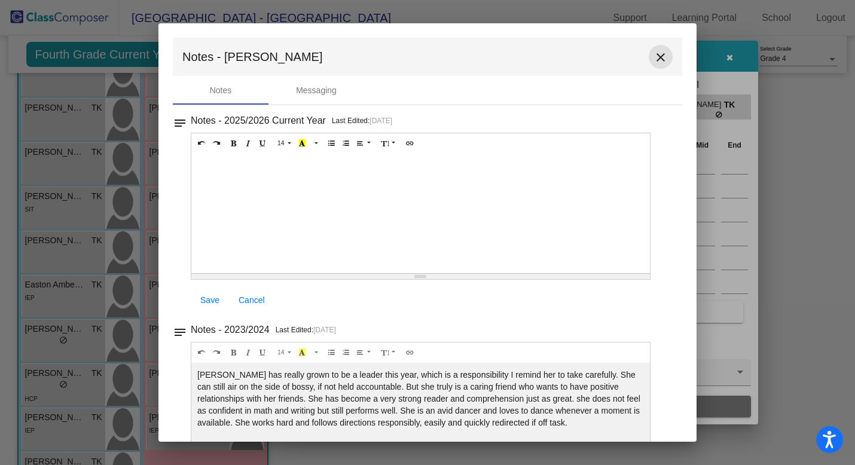
click at [659, 57] on mat-icon "close" at bounding box center [661, 57] width 14 height 14
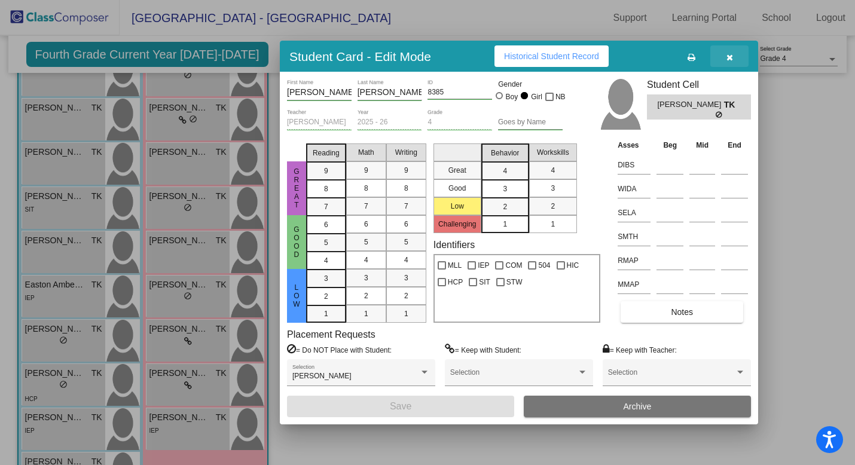
click at [727, 59] on icon "button" at bounding box center [730, 57] width 7 height 8
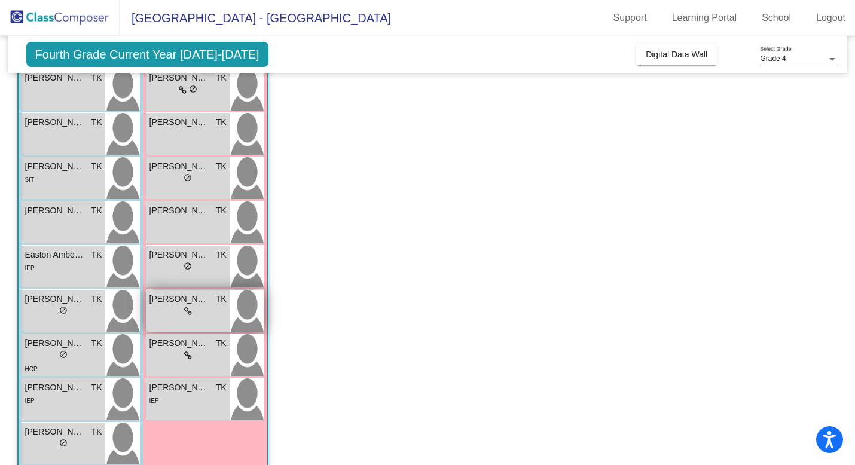
scroll to position [188, 0]
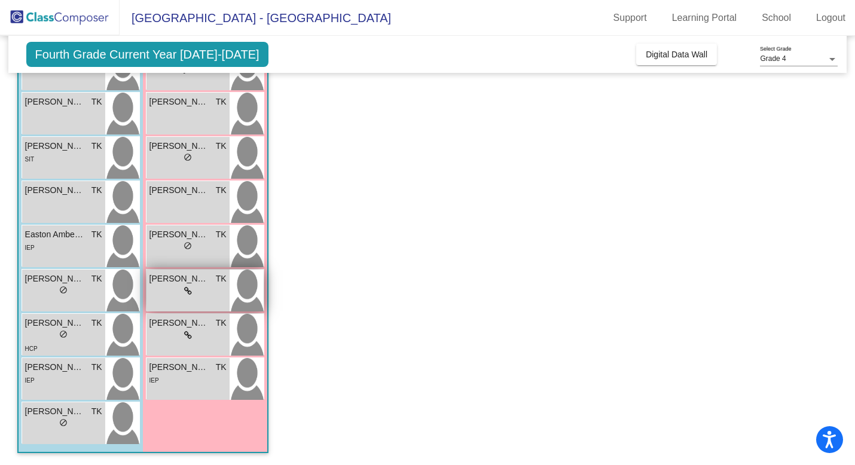
click at [220, 284] on span "TK" at bounding box center [221, 279] width 11 height 13
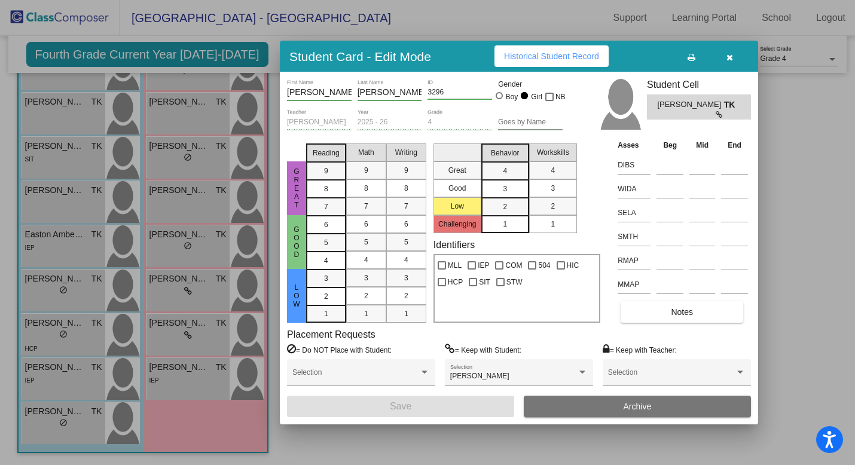
click at [664, 319] on button "Notes" at bounding box center [682, 312] width 123 height 22
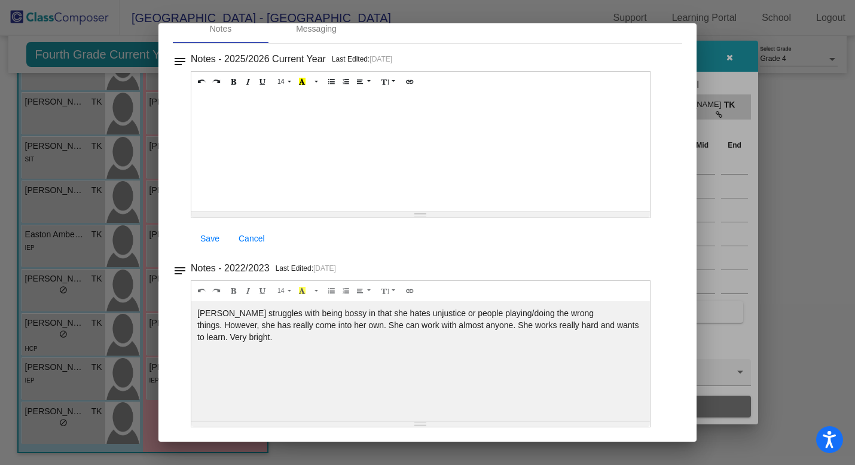
scroll to position [0, 0]
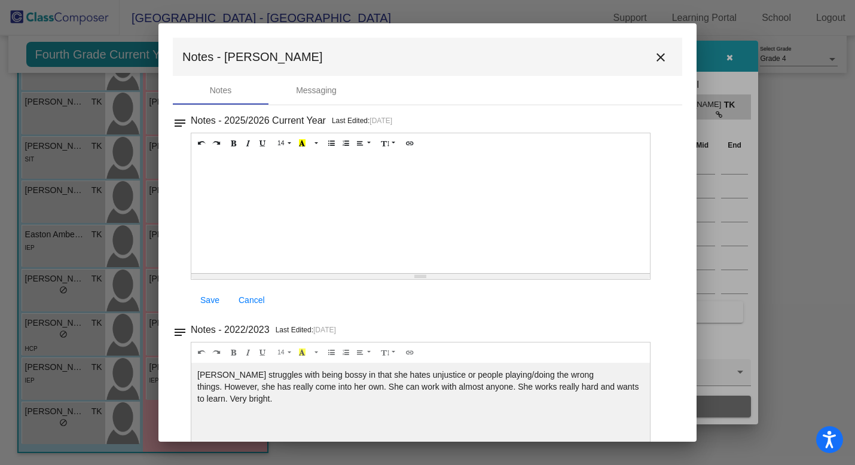
click at [654, 59] on mat-icon "close" at bounding box center [661, 57] width 14 height 14
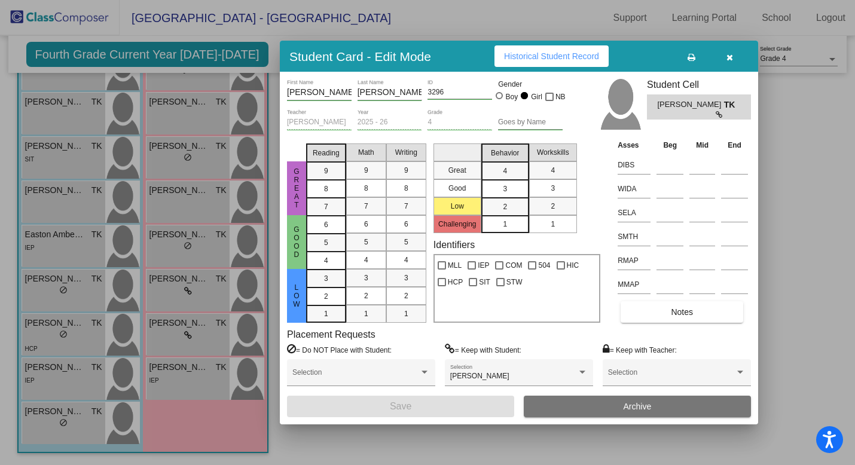
click at [731, 57] on icon "button" at bounding box center [730, 57] width 7 height 8
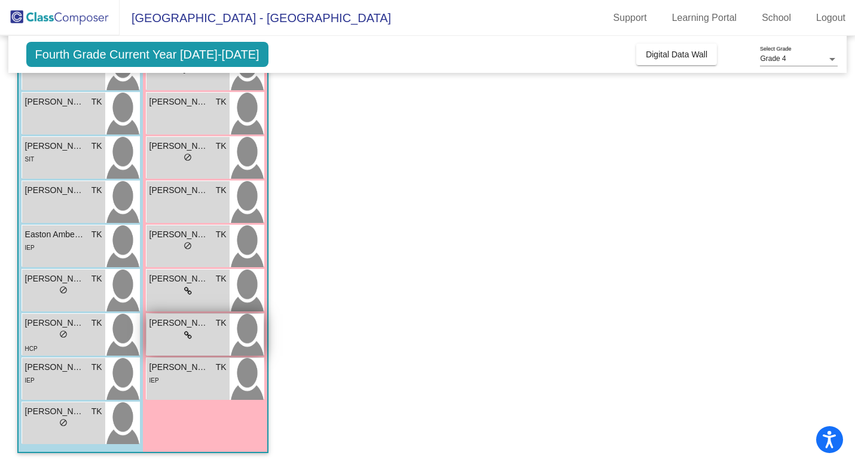
click at [226, 345] on div "[PERSON_NAME] TK lock do_not_disturb_alt" at bounding box center [188, 335] width 83 height 42
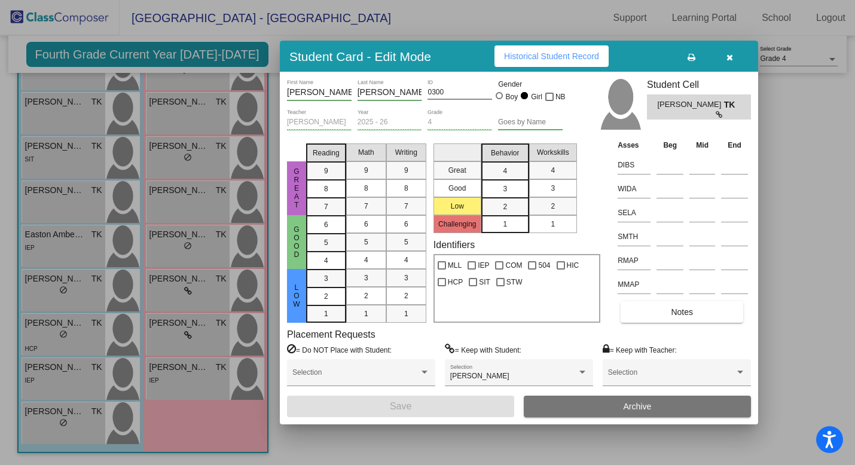
click at [681, 315] on span "Notes" at bounding box center [682, 312] width 22 height 10
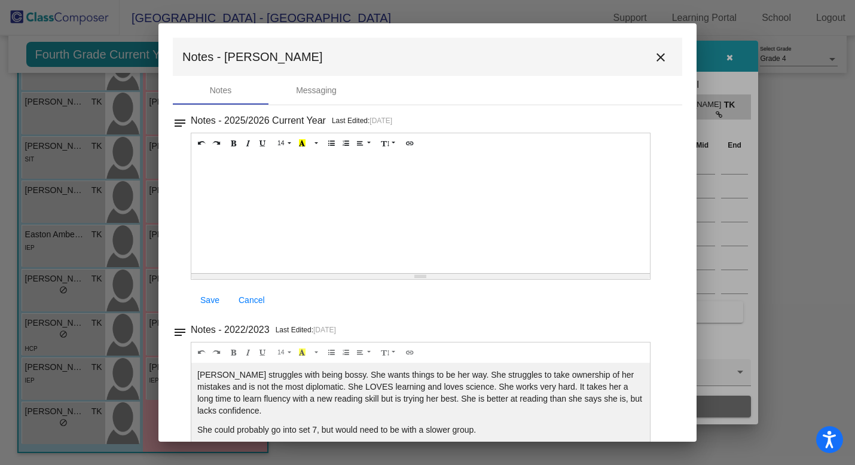
click at [655, 63] on mat-icon "close" at bounding box center [661, 57] width 14 height 14
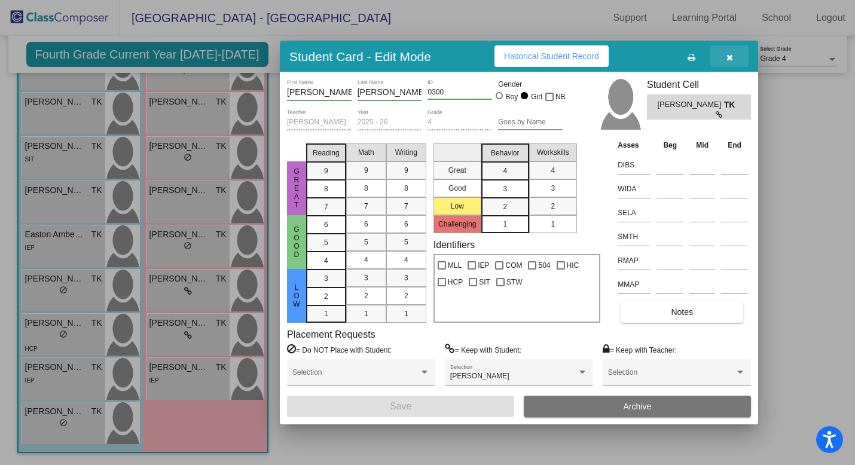
click at [728, 56] on icon "button" at bounding box center [730, 57] width 7 height 8
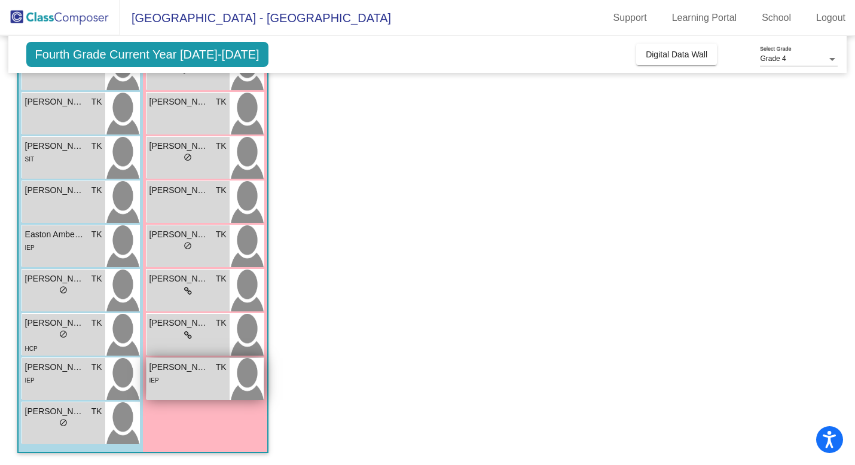
click at [203, 381] on div "IEP" at bounding box center [188, 380] width 77 height 13
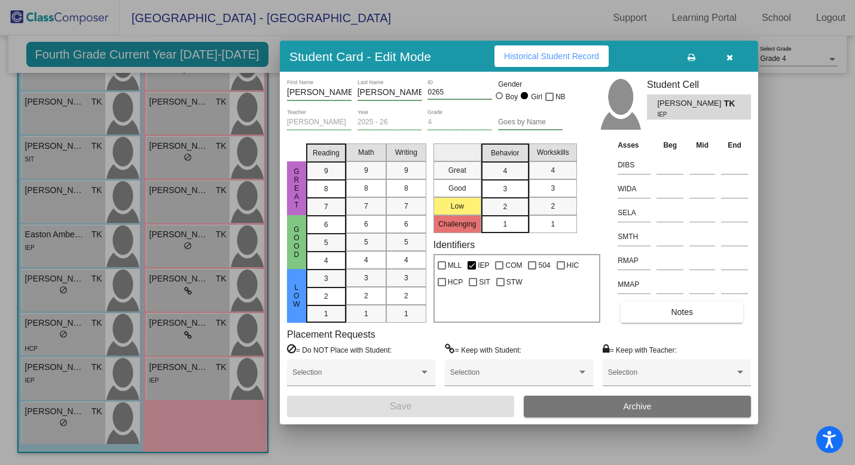
click at [701, 316] on button "Notes" at bounding box center [682, 312] width 123 height 22
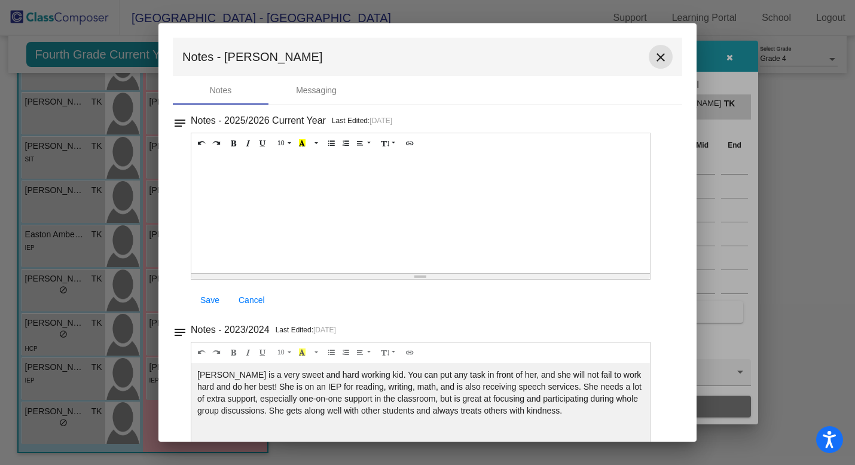
click at [655, 52] on mat-icon "close" at bounding box center [661, 57] width 14 height 14
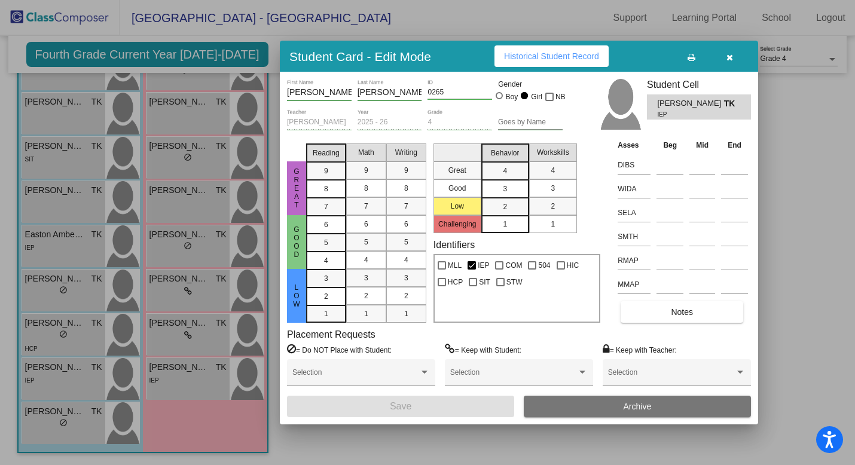
click at [730, 50] on button "button" at bounding box center [730, 56] width 38 height 22
